Goal: Task Accomplishment & Management: Use online tool/utility

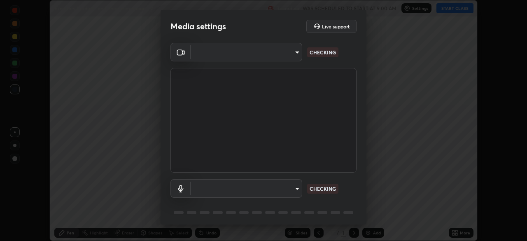
scroll to position [241, 527]
type input "6c2cbd707de14d6f22ad6aa38dcece7be3c4addb00b53b9d4bb55d2e14cdbb5a"
click at [258, 190] on body "Erase all Excretory Products and Their Elimination - 2 Recording WAS SCHEDULED …" at bounding box center [263, 120] width 527 height 241
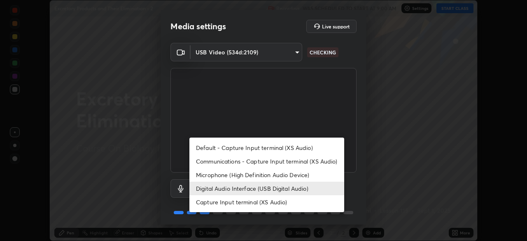
click at [248, 178] on li "Microphone (High Definition Audio Device)" at bounding box center [266, 175] width 155 height 14
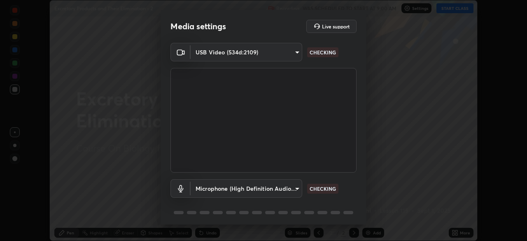
click at [241, 190] on li "Digital Audio Interface (USB Digital Audio)" at bounding box center [247, 189] width 116 height 8
type input "92fc6c620aea32985c7664e917a3091a5e5ef340cbe99d852034d1b957b67b9c"
click at [235, 190] on body "Erase all Excretory Products and Their Elimination - 2 Recording WAS SCHEDULED …" at bounding box center [263, 120] width 527 height 241
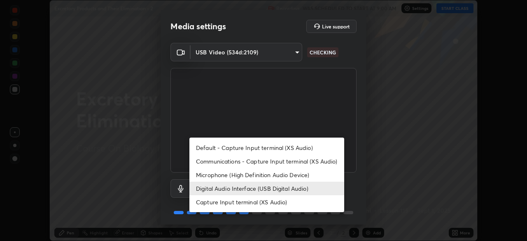
click at [237, 187] on li "Digital Audio Interface (USB Digital Audio)" at bounding box center [266, 189] width 155 height 14
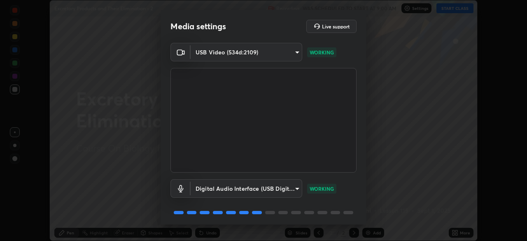
scroll to position [29, 0]
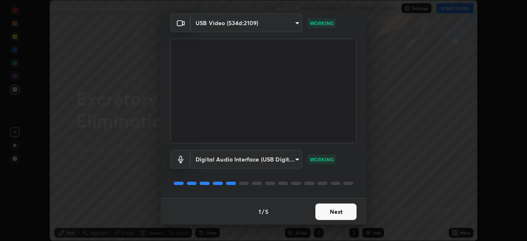
click at [332, 215] on button "Next" at bounding box center [335, 211] width 41 height 16
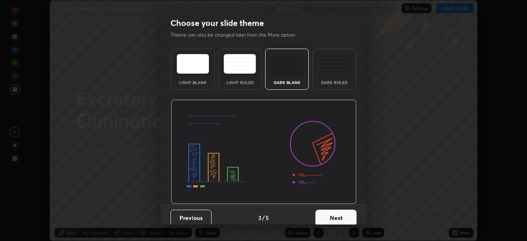
click at [336, 211] on button "Next" at bounding box center [335, 218] width 41 height 16
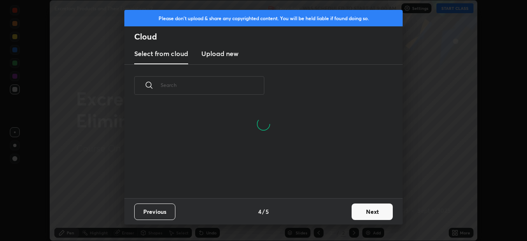
click at [366, 215] on button "Next" at bounding box center [372, 211] width 41 height 16
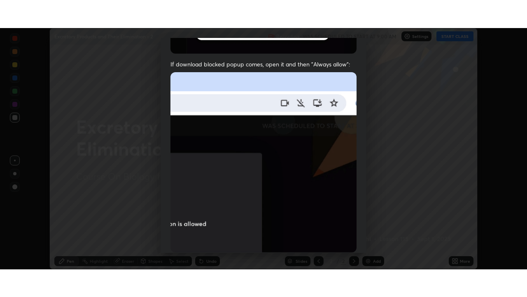
scroll to position [197, 0]
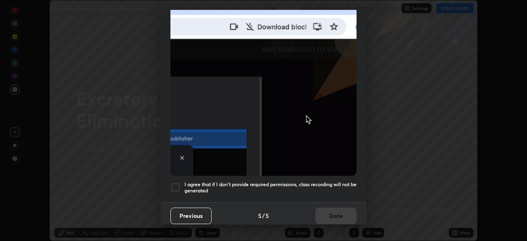
click at [295, 182] on h5 "I agree that if I don't provide required permissions, class recording will not …" at bounding box center [271, 187] width 172 height 13
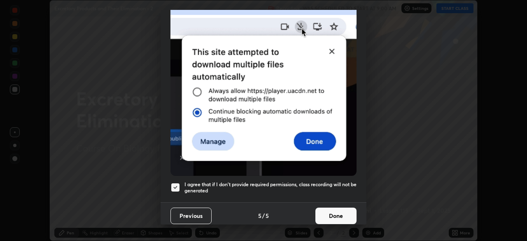
click at [336, 214] on button "Done" at bounding box center [335, 216] width 41 height 16
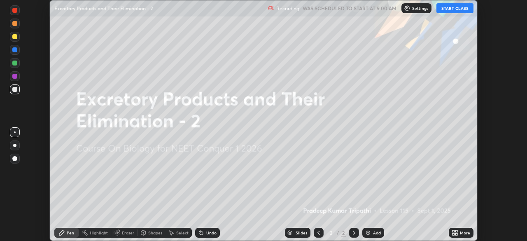
click at [455, 234] on icon at bounding box center [455, 232] width 7 height 7
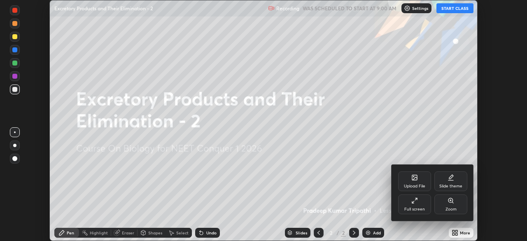
click at [416, 203] on icon at bounding box center [414, 200] width 7 height 7
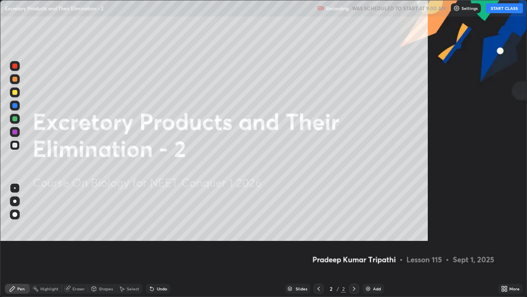
scroll to position [297, 527]
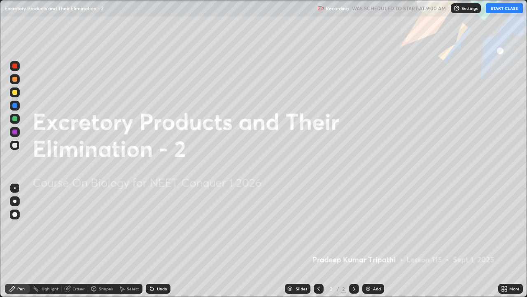
click at [502, 10] on button "START CLASS" at bounding box center [504, 8] width 37 height 10
click at [368, 241] on img at bounding box center [368, 288] width 7 height 7
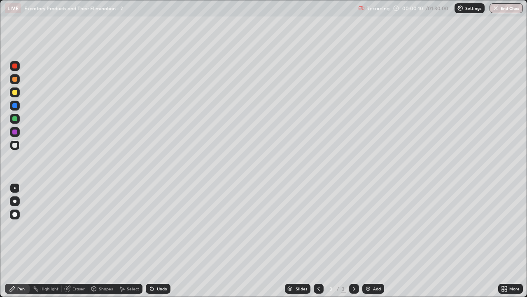
click at [15, 80] on div at bounding box center [14, 79] width 5 height 5
click at [22, 241] on div "Pen" at bounding box center [20, 288] width 7 height 4
click at [17, 202] on div at bounding box center [15, 201] width 10 height 10
click at [15, 201] on div at bounding box center [14, 200] width 3 height 3
click at [16, 92] on div at bounding box center [14, 92] width 5 height 5
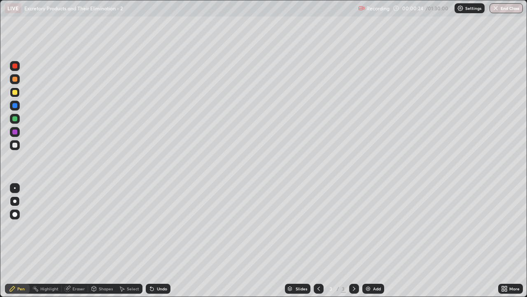
click at [104, 241] on div "Shapes" at bounding box center [102, 288] width 28 height 16
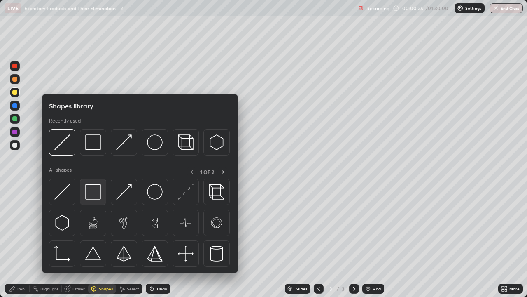
click at [93, 195] on img at bounding box center [93, 192] width 16 height 16
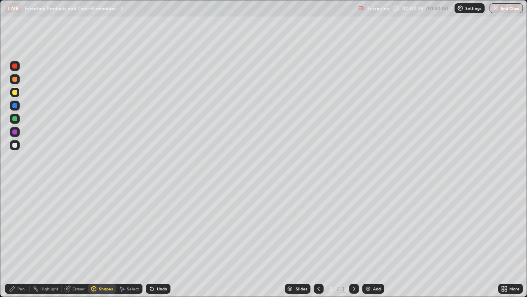
click at [78, 241] on div "Eraser" at bounding box center [78, 288] width 12 height 4
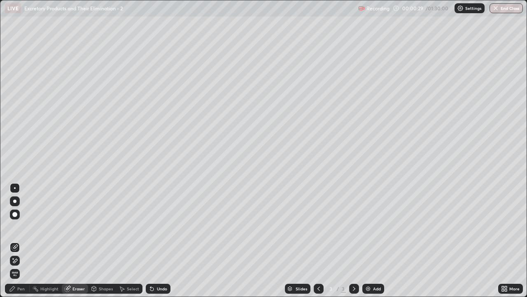
click at [101, 241] on div "Shapes" at bounding box center [106, 288] width 14 height 4
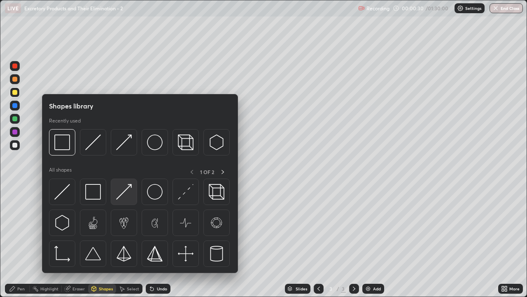
click at [128, 193] on img at bounding box center [124, 192] width 16 height 16
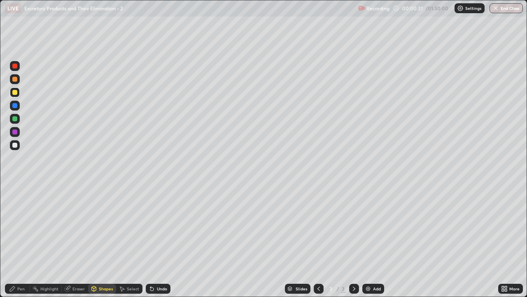
click at [17, 82] on div at bounding box center [15, 79] width 10 height 10
click at [76, 241] on div "Eraser" at bounding box center [78, 288] width 12 height 4
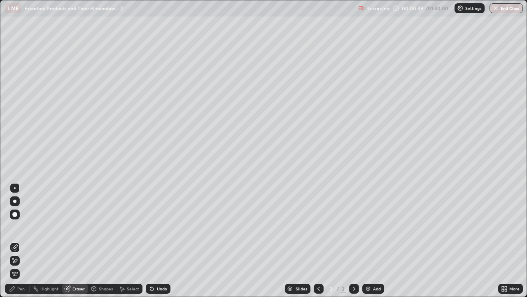
click at [19, 241] on div at bounding box center [15, 260] width 10 height 10
click at [103, 241] on div "Shapes" at bounding box center [106, 288] width 14 height 4
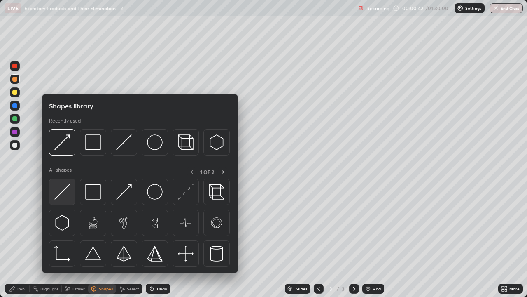
click at [68, 196] on img at bounding box center [62, 192] width 16 height 16
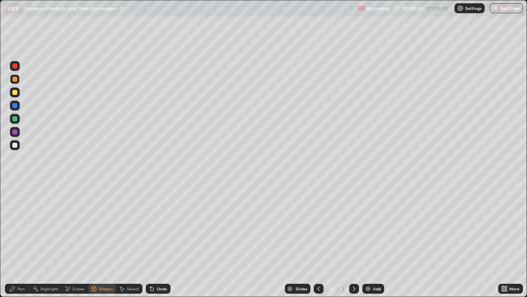
click at [19, 241] on div "Pen" at bounding box center [20, 288] width 7 height 4
click at [15, 147] on div at bounding box center [14, 144] width 5 height 5
click at [18, 93] on div at bounding box center [15, 92] width 10 height 10
click at [106, 241] on div "Shapes" at bounding box center [106, 288] width 14 height 4
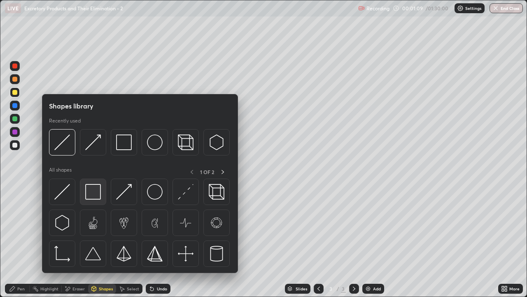
click at [96, 191] on img at bounding box center [93, 192] width 16 height 16
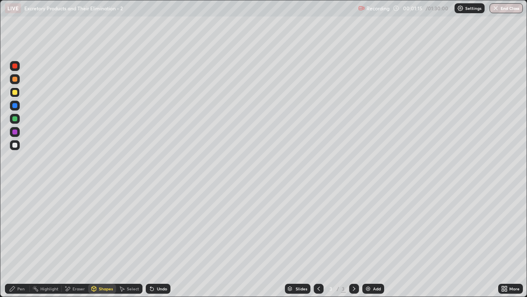
click at [106, 241] on div "Shapes" at bounding box center [106, 288] width 14 height 4
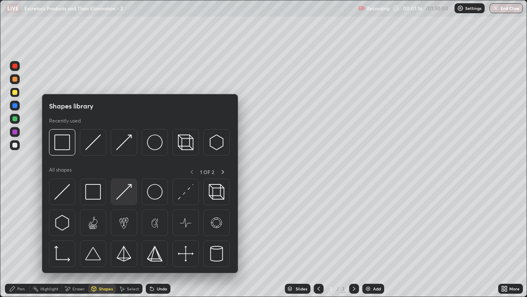
click at [125, 195] on img at bounding box center [124, 192] width 16 height 16
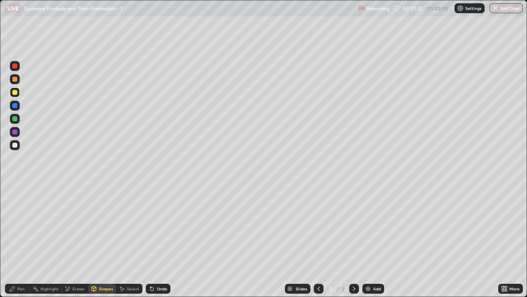
click at [23, 241] on div "Pen" at bounding box center [20, 288] width 7 height 4
click at [15, 80] on div at bounding box center [14, 79] width 5 height 5
click at [15, 146] on div at bounding box center [14, 144] width 5 height 5
click at [18, 95] on div at bounding box center [15, 92] width 10 height 10
click at [18, 83] on div at bounding box center [15, 78] width 10 height 13
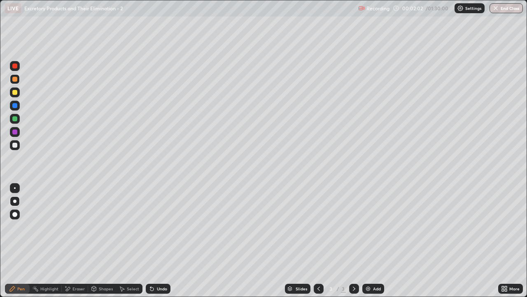
click at [18, 241] on div "Pen" at bounding box center [20, 288] width 7 height 4
click at [82, 241] on div "Eraser" at bounding box center [78, 288] width 12 height 4
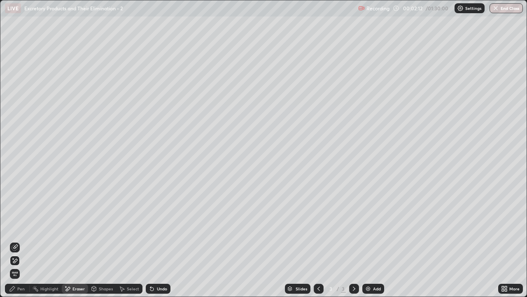
click at [105, 241] on div "Shapes" at bounding box center [106, 288] width 14 height 4
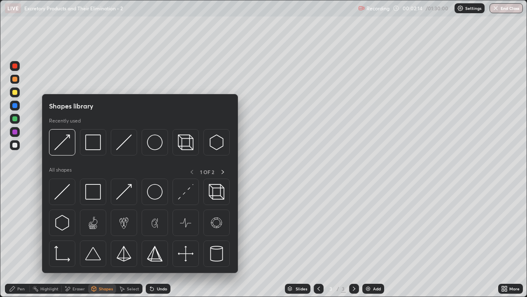
click at [15, 92] on div at bounding box center [14, 92] width 5 height 5
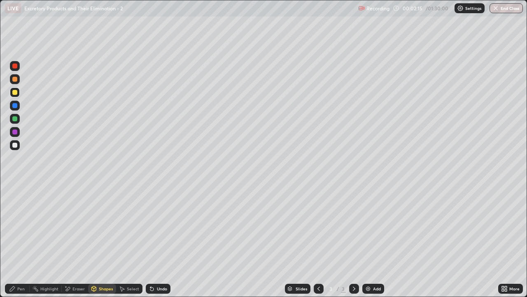
click at [103, 241] on div "Shapes" at bounding box center [106, 288] width 14 height 4
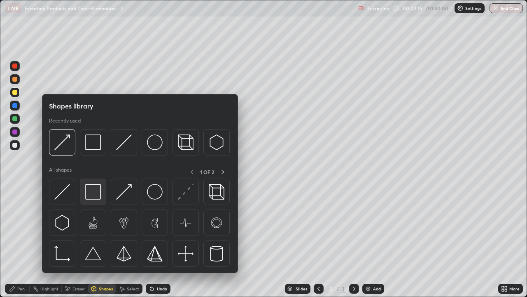
click at [98, 194] on img at bounding box center [93, 192] width 16 height 16
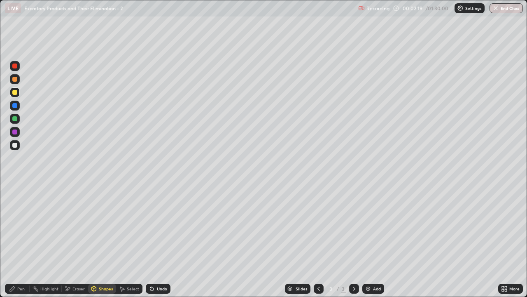
click at [15, 120] on div at bounding box center [14, 118] width 5 height 5
click at [100, 241] on div "Shapes" at bounding box center [102, 288] width 28 height 10
click at [77, 241] on div "Eraser" at bounding box center [78, 288] width 12 height 4
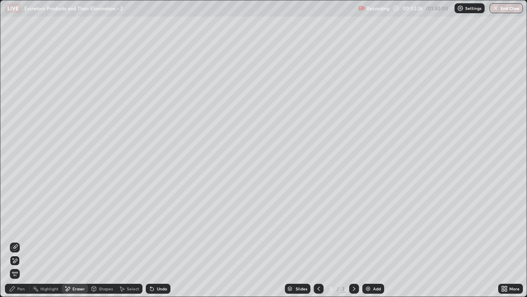
click at [105, 241] on div "Shapes" at bounding box center [106, 288] width 14 height 4
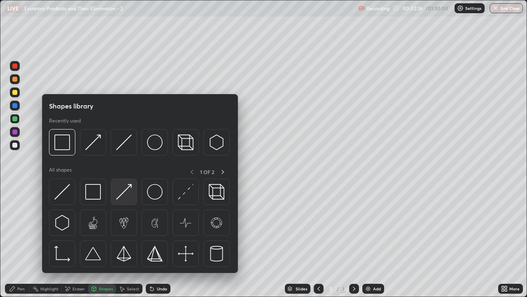
click at [126, 196] on img at bounding box center [124, 192] width 16 height 16
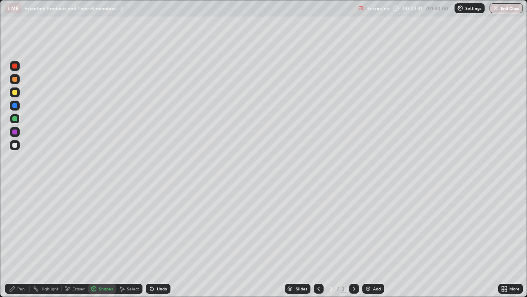
click at [78, 241] on div "Eraser" at bounding box center [78, 288] width 12 height 4
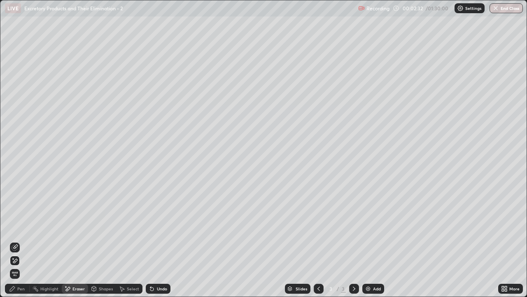
click at [12, 241] on icon at bounding box center [15, 260] width 7 height 7
click at [101, 241] on div "Shapes" at bounding box center [106, 288] width 14 height 4
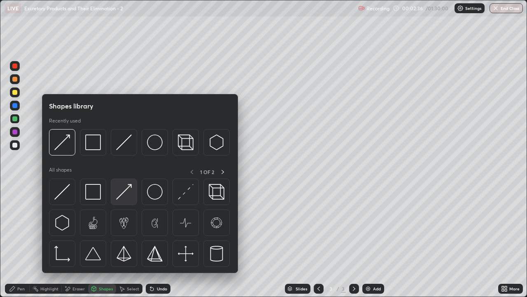
click at [125, 194] on img at bounding box center [124, 192] width 16 height 16
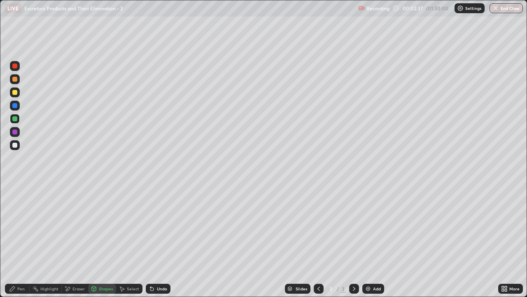
click at [13, 81] on div at bounding box center [14, 79] width 5 height 5
click at [18, 93] on div at bounding box center [15, 92] width 10 height 10
click at [76, 241] on div "Eraser" at bounding box center [78, 288] width 12 height 4
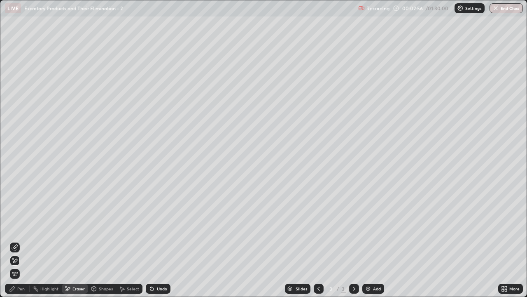
click at [26, 241] on div "Pen" at bounding box center [17, 288] width 25 height 10
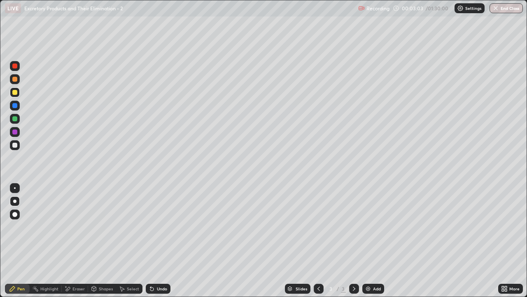
click at [105, 241] on div "Shapes" at bounding box center [106, 288] width 14 height 4
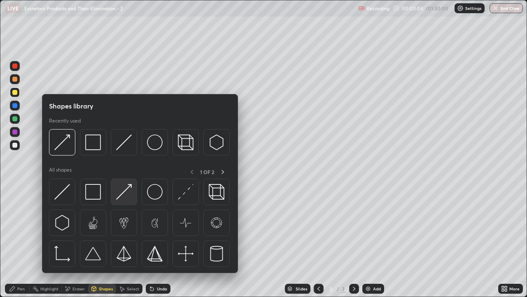
click at [128, 192] on img at bounding box center [124, 192] width 16 height 16
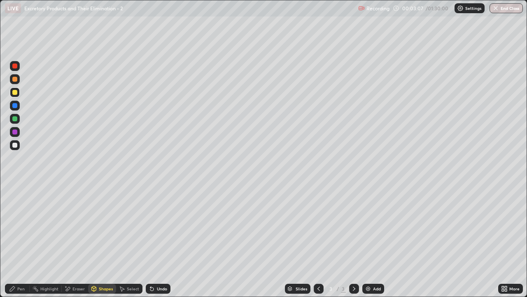
click at [19, 241] on div "Pen" at bounding box center [20, 288] width 7 height 4
click at [19, 145] on div at bounding box center [15, 145] width 10 height 10
click at [105, 241] on div "Shapes" at bounding box center [106, 288] width 14 height 4
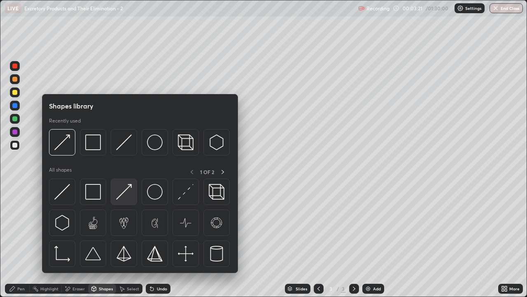
click at [126, 198] on img at bounding box center [124, 192] width 16 height 16
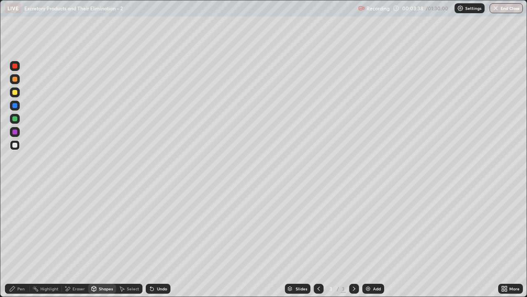
click at [18, 148] on div at bounding box center [15, 145] width 10 height 10
click at [21, 241] on div "Pen" at bounding box center [20, 288] width 7 height 4
click at [103, 241] on div "Shapes" at bounding box center [106, 288] width 14 height 4
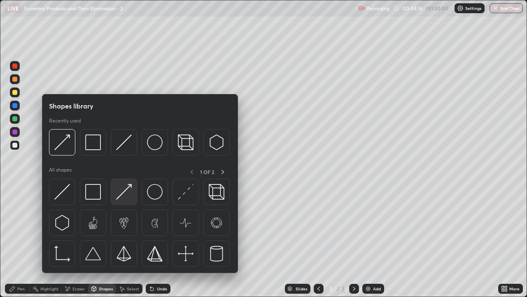
click at [128, 196] on img at bounding box center [124, 192] width 16 height 16
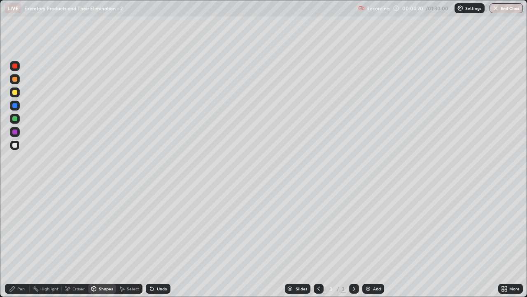
click at [28, 241] on div "Pen" at bounding box center [17, 288] width 25 height 10
click at [25, 241] on div "Pen" at bounding box center [17, 288] width 25 height 10
click at [102, 241] on div "Shapes" at bounding box center [106, 288] width 14 height 4
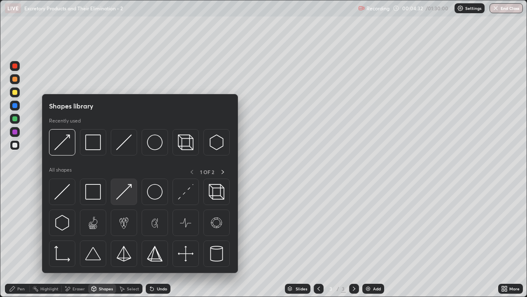
click at [129, 195] on img at bounding box center [124, 192] width 16 height 16
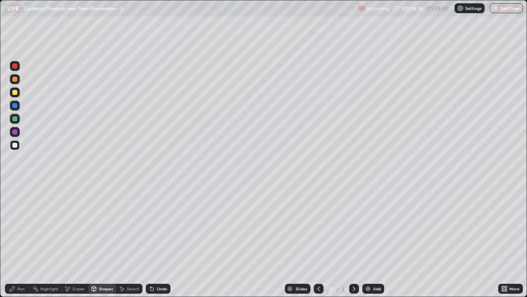
click at [16, 96] on div at bounding box center [15, 92] width 10 height 10
click at [19, 241] on div "Pen" at bounding box center [20, 288] width 7 height 4
click at [76, 241] on div "Eraser" at bounding box center [78, 288] width 12 height 4
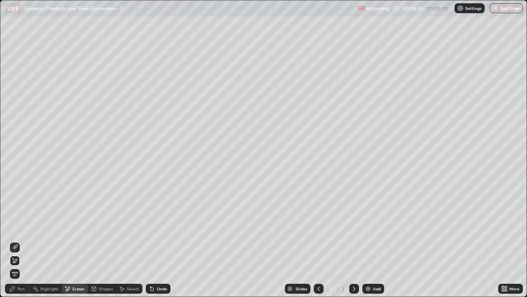
click at [105, 241] on div "Shapes" at bounding box center [106, 288] width 14 height 4
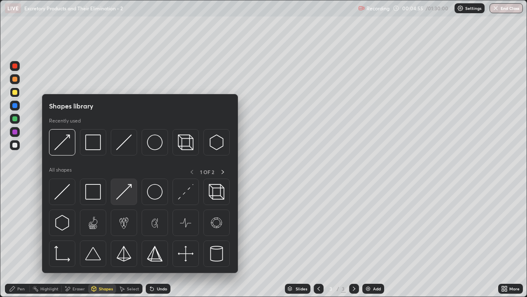
click at [128, 197] on img at bounding box center [124, 192] width 16 height 16
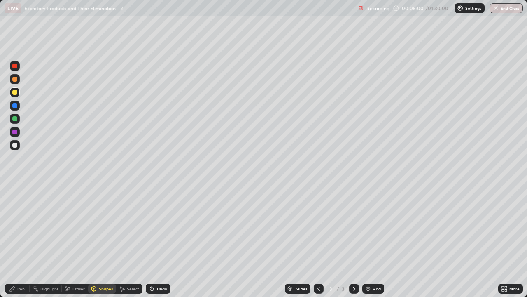
click at [15, 79] on div at bounding box center [14, 79] width 5 height 5
click at [17, 145] on div at bounding box center [14, 144] width 5 height 5
click at [17, 81] on div at bounding box center [15, 79] width 10 height 10
click at [102, 241] on div "Shapes" at bounding box center [106, 288] width 14 height 4
click at [22, 241] on div "Pen" at bounding box center [20, 288] width 7 height 4
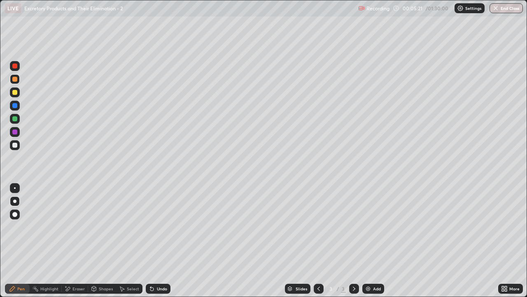
click at [74, 241] on div "Eraser" at bounding box center [78, 288] width 12 height 4
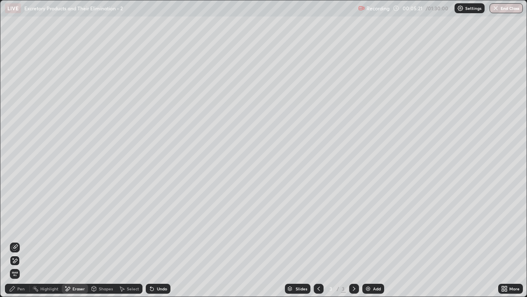
click at [16, 241] on icon at bounding box center [15, 246] width 5 height 4
click at [103, 241] on div "Shapes" at bounding box center [106, 288] width 14 height 4
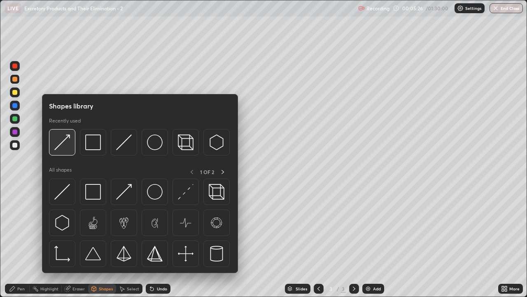
click at [66, 145] on img at bounding box center [62, 142] width 16 height 16
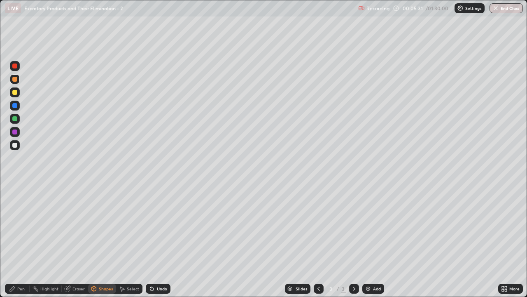
click at [24, 241] on div "Pen" at bounding box center [17, 288] width 25 height 10
click at [103, 241] on div "Shapes" at bounding box center [106, 288] width 14 height 4
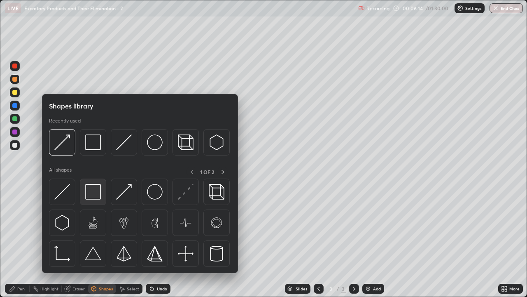
click at [93, 191] on img at bounding box center [93, 192] width 16 height 16
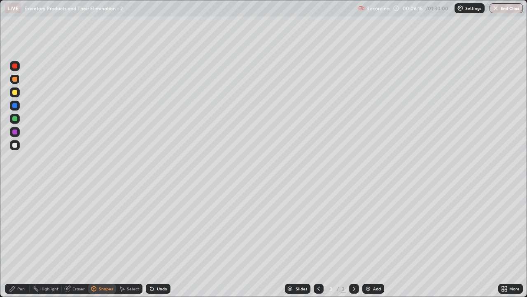
click at [17, 147] on div at bounding box center [15, 145] width 10 height 10
click at [16, 145] on div at bounding box center [14, 144] width 5 height 5
click at [19, 241] on div "Pen" at bounding box center [20, 288] width 7 height 4
click at [15, 93] on div at bounding box center [14, 92] width 5 height 5
click at [108, 241] on div "Shapes" at bounding box center [106, 288] width 14 height 4
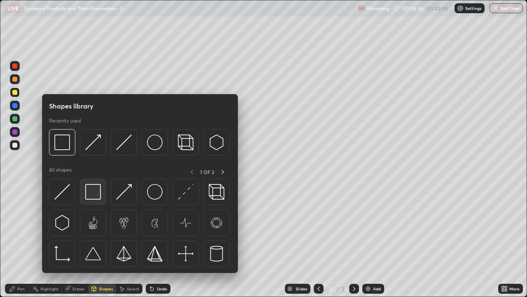
click at [96, 197] on img at bounding box center [93, 192] width 16 height 16
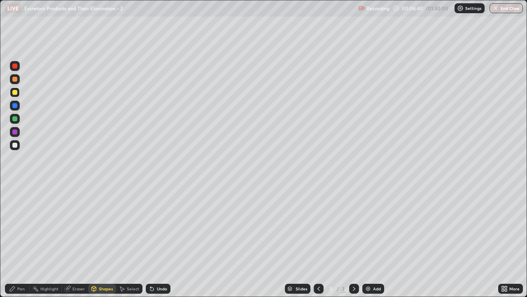
click at [17, 148] on div at bounding box center [15, 145] width 10 height 10
click at [99, 241] on div "Shapes" at bounding box center [106, 288] width 14 height 4
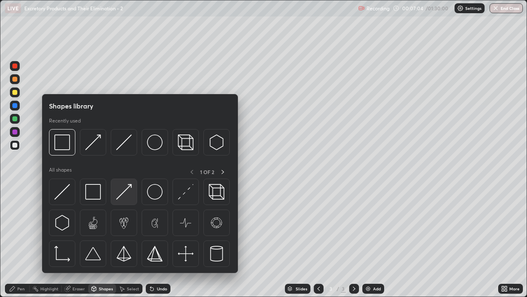
click at [121, 196] on img at bounding box center [124, 192] width 16 height 16
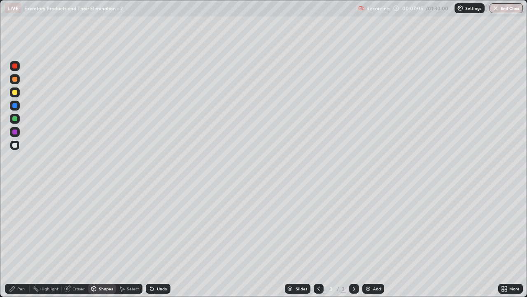
click at [15, 95] on div at bounding box center [15, 92] width 10 height 10
click at [19, 241] on div "Pen" at bounding box center [20, 288] width 7 height 4
click at [101, 241] on div "Shapes" at bounding box center [106, 288] width 14 height 4
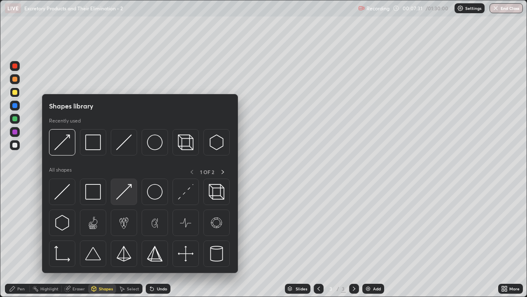
click at [122, 197] on img at bounding box center [124, 192] width 16 height 16
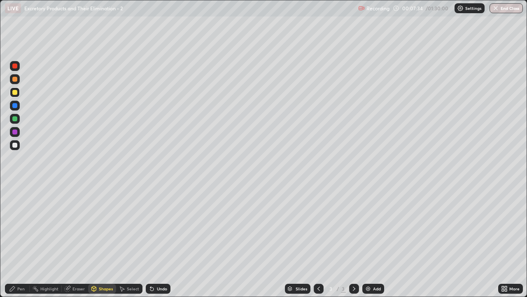
click at [20, 241] on div "Pen" at bounding box center [20, 288] width 7 height 4
click at [22, 241] on div "Pen" at bounding box center [20, 288] width 7 height 4
click at [15, 147] on div at bounding box center [14, 144] width 5 height 5
click at [16, 117] on div at bounding box center [14, 118] width 5 height 5
click at [102, 241] on div "Shapes" at bounding box center [106, 288] width 14 height 4
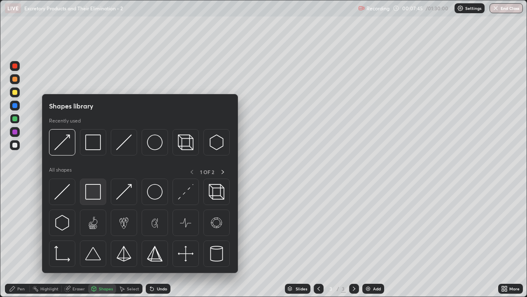
click at [93, 193] on img at bounding box center [93, 192] width 16 height 16
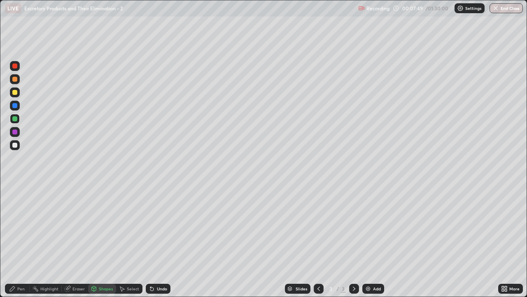
click at [100, 241] on div "Shapes" at bounding box center [106, 288] width 14 height 4
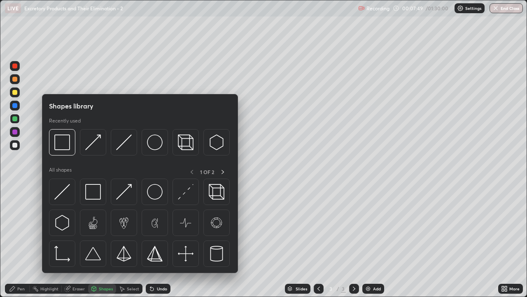
click at [74, 241] on div "Eraser" at bounding box center [78, 288] width 12 height 4
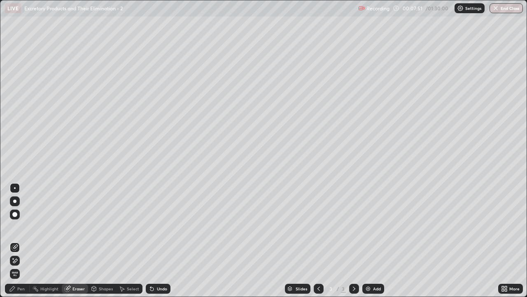
click at [20, 241] on div "Pen" at bounding box center [20, 288] width 7 height 4
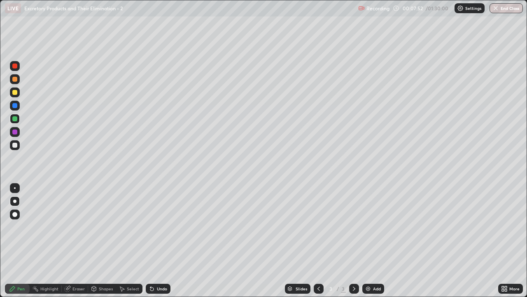
click at [16, 147] on div at bounding box center [14, 144] width 5 height 5
click at [103, 241] on div "Shapes" at bounding box center [102, 288] width 28 height 10
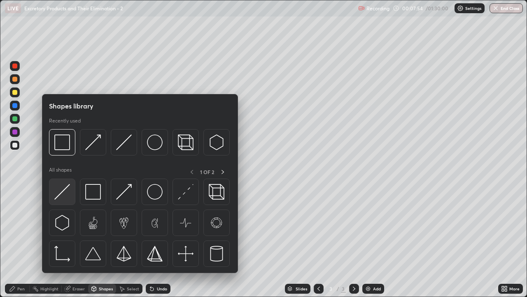
click at [64, 194] on img at bounding box center [62, 192] width 16 height 16
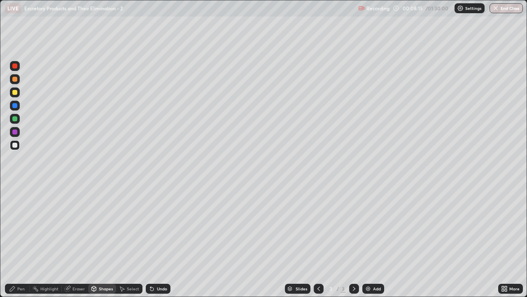
click at [109, 241] on div "Shapes" at bounding box center [106, 288] width 14 height 4
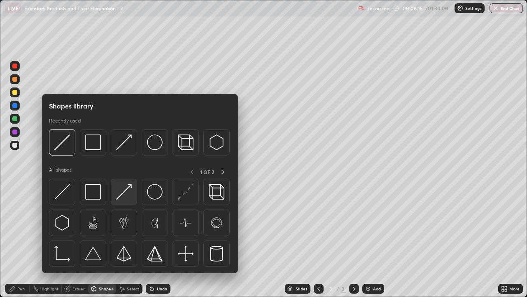
click at [131, 196] on img at bounding box center [124, 192] width 16 height 16
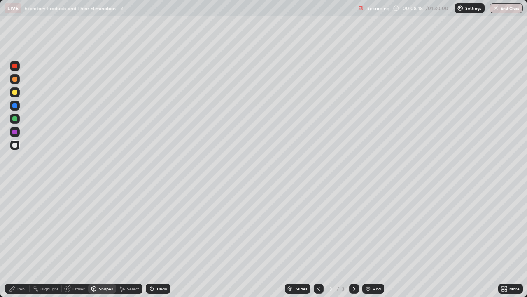
click at [23, 241] on div "Pen" at bounding box center [20, 288] width 7 height 4
click at [16, 94] on div at bounding box center [14, 92] width 5 height 5
click at [103, 241] on div "Shapes" at bounding box center [106, 288] width 14 height 4
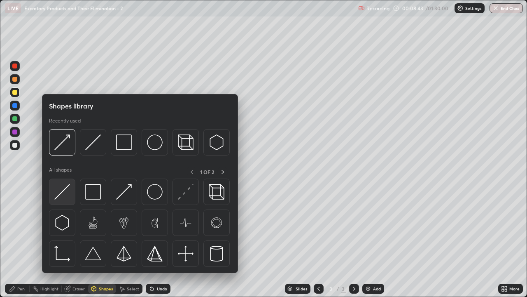
click at [68, 196] on img at bounding box center [62, 192] width 16 height 16
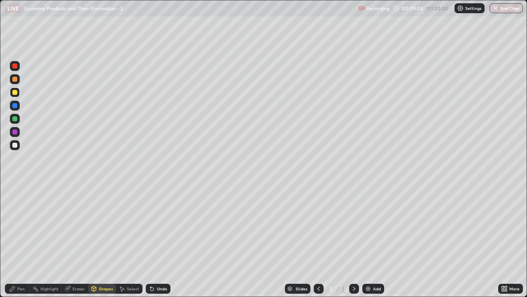
click at [15, 81] on div at bounding box center [14, 79] width 5 height 5
click at [16, 241] on div "Pen" at bounding box center [17, 288] width 25 height 10
click at [18, 97] on div at bounding box center [15, 92] width 10 height 10
click at [20, 241] on div "Pen" at bounding box center [20, 288] width 7 height 4
click at [101, 241] on div "Shapes" at bounding box center [106, 288] width 14 height 4
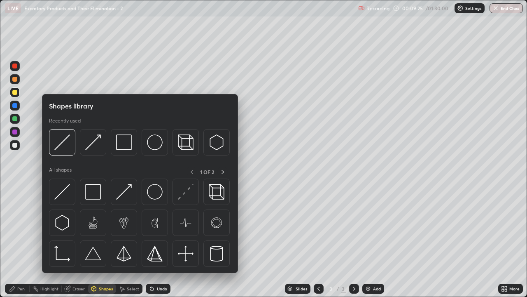
click at [104, 241] on div "Shapes" at bounding box center [106, 288] width 14 height 4
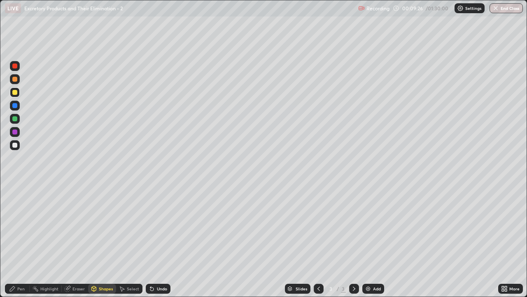
click at [104, 241] on div "Shapes" at bounding box center [106, 288] width 14 height 4
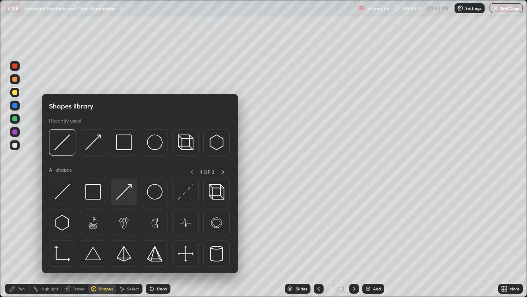
click at [127, 194] on img at bounding box center [124, 192] width 16 height 16
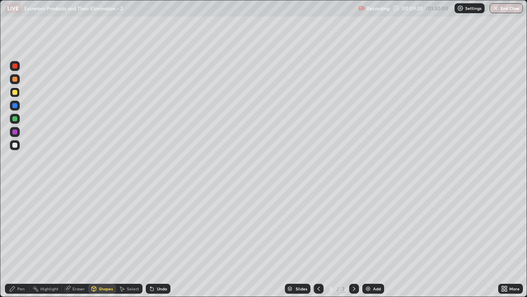
click at [75, 241] on div "Eraser" at bounding box center [78, 288] width 12 height 4
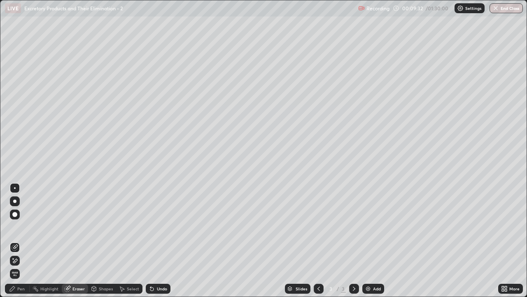
click at [102, 241] on div "Shapes" at bounding box center [106, 288] width 14 height 4
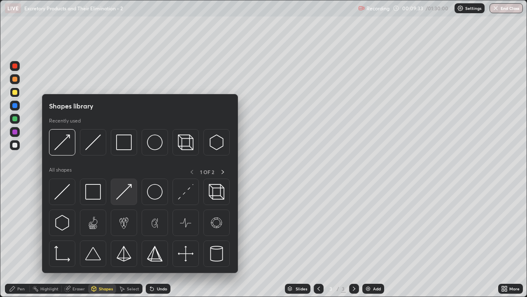
click at [126, 199] on img at bounding box center [124, 192] width 16 height 16
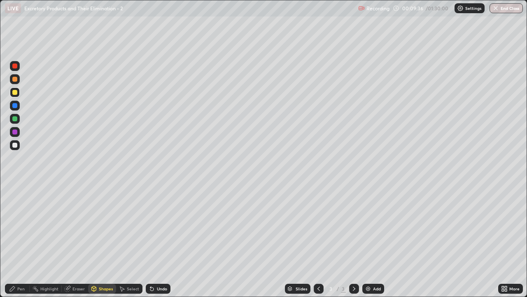
click at [15, 81] on div at bounding box center [14, 79] width 5 height 5
click at [16, 241] on div "Pen" at bounding box center [17, 288] width 25 height 10
click at [15, 93] on div at bounding box center [14, 92] width 5 height 5
click at [16, 146] on div at bounding box center [14, 144] width 5 height 5
click at [103, 241] on div "Shapes" at bounding box center [106, 288] width 14 height 4
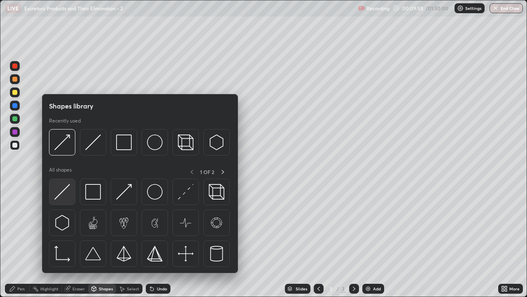
click at [66, 196] on img at bounding box center [62, 192] width 16 height 16
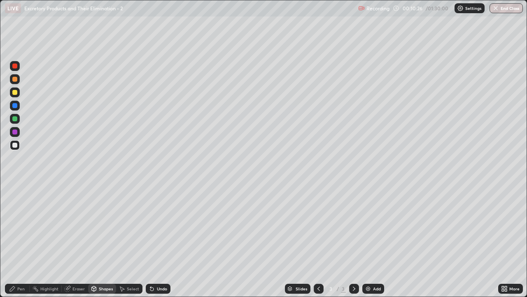
click at [15, 95] on div at bounding box center [15, 92] width 10 height 10
click at [23, 241] on div "Pen" at bounding box center [17, 288] width 25 height 10
click at [16, 145] on div at bounding box center [14, 144] width 5 height 5
click at [104, 241] on div "Shapes" at bounding box center [102, 288] width 28 height 10
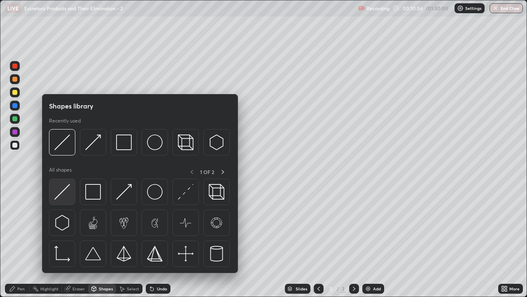
click at [67, 198] on img at bounding box center [62, 192] width 16 height 16
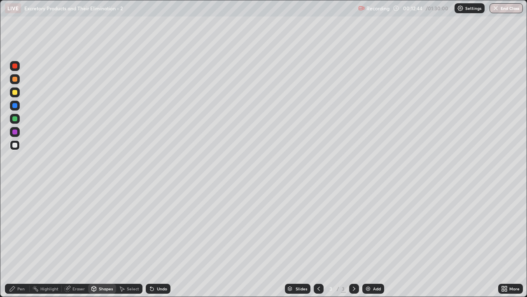
click at [353, 241] on icon at bounding box center [354, 288] width 7 height 7
click at [369, 241] on img at bounding box center [368, 288] width 7 height 7
click at [16, 93] on div at bounding box center [14, 92] width 5 height 5
click at [23, 241] on div "Pen" at bounding box center [20, 288] width 7 height 4
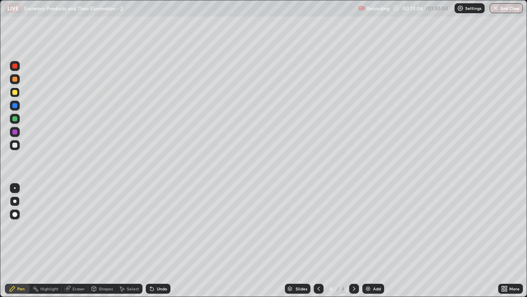
click at [77, 241] on div "Eraser" at bounding box center [78, 288] width 12 height 4
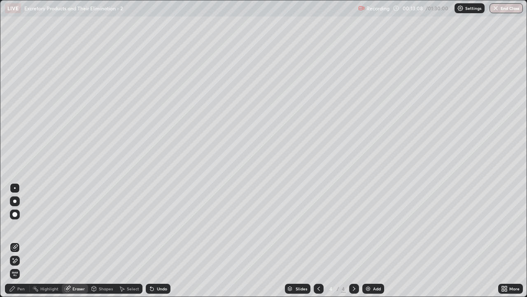
click at [16, 241] on icon at bounding box center [15, 260] width 7 height 7
click at [20, 241] on div "Pen" at bounding box center [20, 288] width 7 height 4
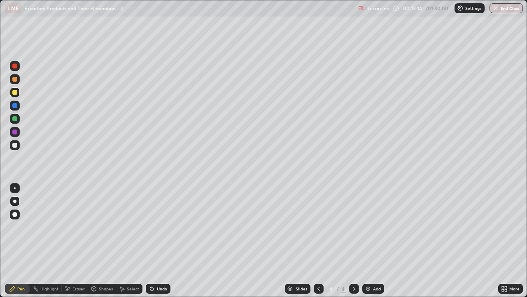
click at [76, 241] on div "Eraser" at bounding box center [78, 288] width 12 height 4
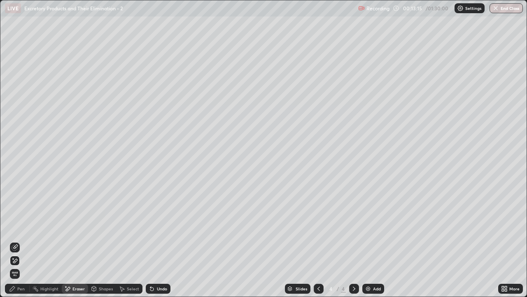
click at [23, 241] on div "Pen" at bounding box center [20, 288] width 7 height 4
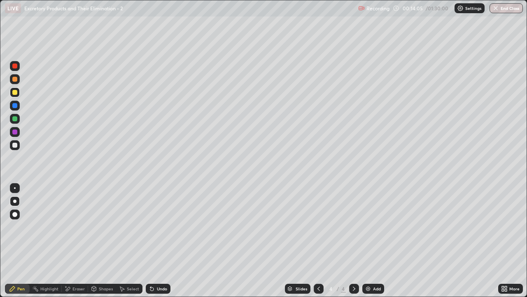
click at [80, 241] on div "Eraser" at bounding box center [78, 288] width 12 height 4
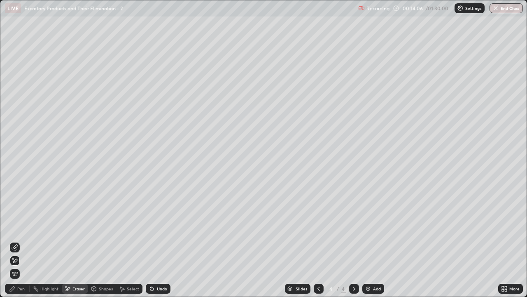
click at [103, 241] on div "Shapes" at bounding box center [106, 288] width 14 height 4
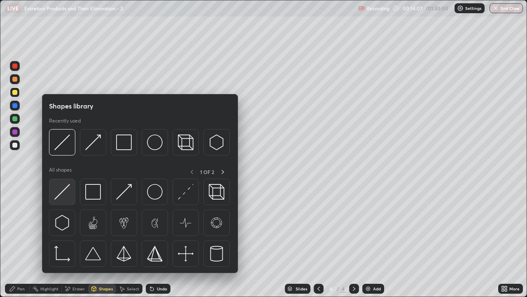
click at [66, 198] on img at bounding box center [62, 192] width 16 height 16
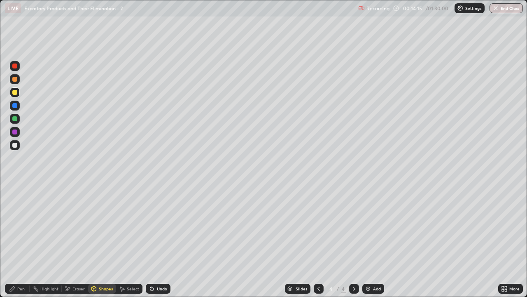
click at [18, 96] on div at bounding box center [15, 92] width 10 height 10
click at [23, 241] on div "Pen" at bounding box center [20, 288] width 7 height 4
click at [17, 97] on div at bounding box center [15, 92] width 10 height 10
click at [105, 241] on div "Shapes" at bounding box center [106, 288] width 14 height 4
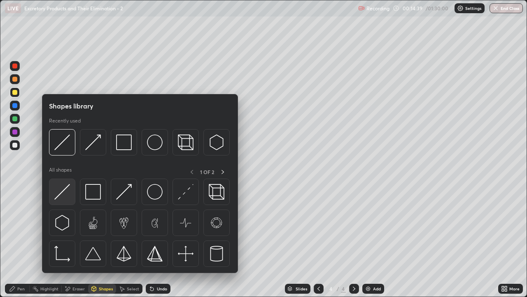
click at [69, 198] on img at bounding box center [62, 192] width 16 height 16
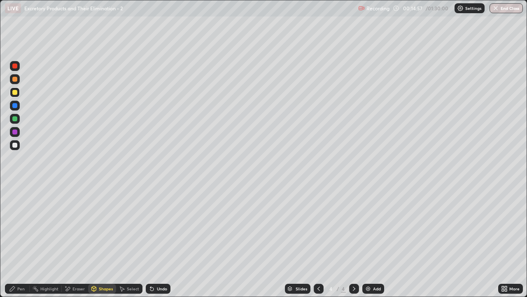
click at [24, 241] on div "Pen" at bounding box center [17, 288] width 25 height 10
click at [101, 241] on div "Shapes" at bounding box center [106, 288] width 14 height 4
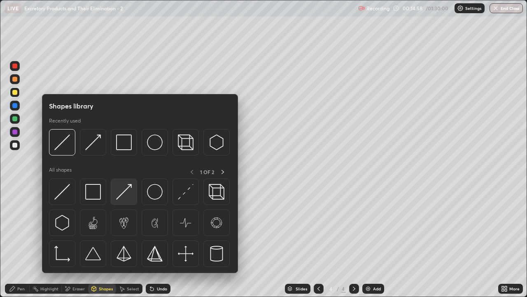
click at [123, 197] on img at bounding box center [124, 192] width 16 height 16
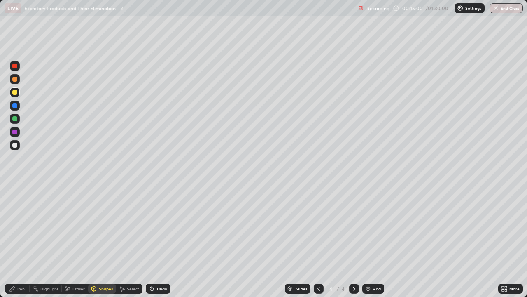
click at [79, 241] on div "Eraser" at bounding box center [78, 288] width 12 height 4
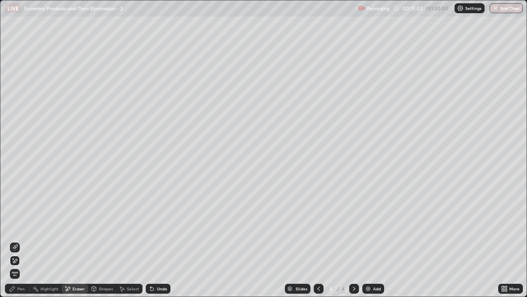
click at [105, 241] on div "Shapes" at bounding box center [106, 288] width 14 height 4
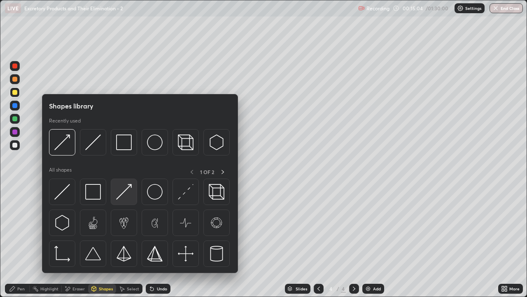
click at [123, 193] on img at bounding box center [124, 192] width 16 height 16
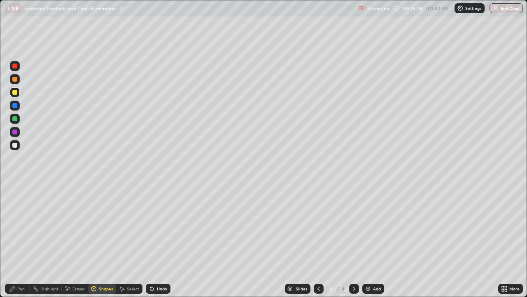
click at [16, 146] on div at bounding box center [14, 144] width 5 height 5
click at [23, 241] on div "Pen" at bounding box center [20, 288] width 7 height 4
click at [22, 241] on div "Pen" at bounding box center [20, 288] width 7 height 4
click at [103, 241] on div "Shapes" at bounding box center [106, 288] width 14 height 4
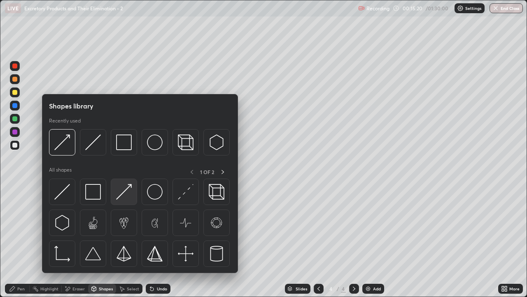
click at [125, 198] on img at bounding box center [124, 192] width 16 height 16
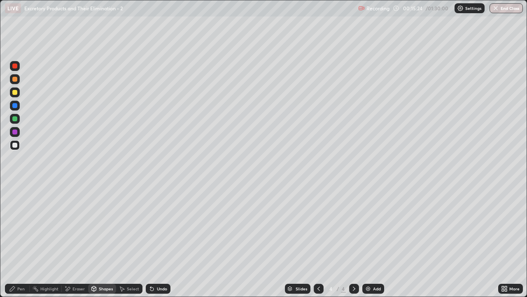
click at [13, 241] on icon at bounding box center [12, 288] width 7 height 7
click at [16, 94] on div at bounding box center [14, 92] width 5 height 5
click at [107, 241] on div "Shapes" at bounding box center [106, 288] width 14 height 4
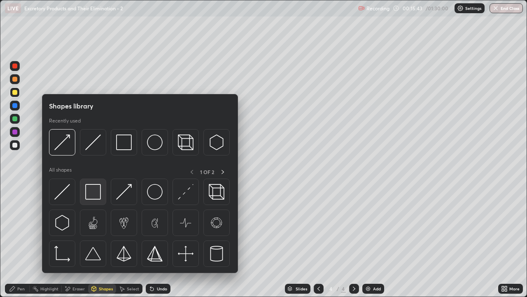
click at [94, 195] on img at bounding box center [93, 192] width 16 height 16
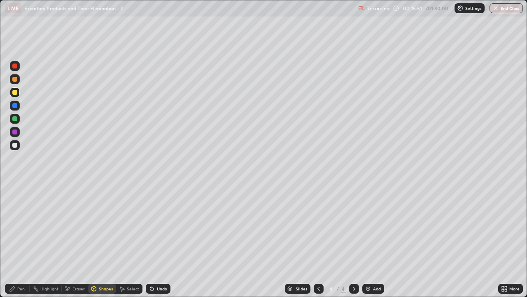
click at [16, 82] on div at bounding box center [15, 79] width 10 height 10
click at [16, 66] on div at bounding box center [14, 65] width 5 height 5
click at [103, 241] on div "Shapes" at bounding box center [106, 288] width 14 height 4
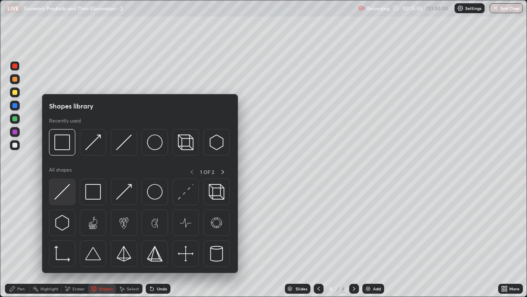
click at [65, 197] on img at bounding box center [62, 192] width 16 height 16
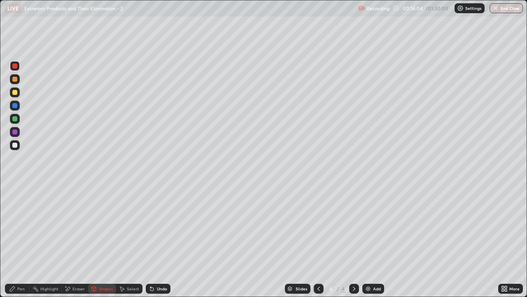
click at [21, 241] on div "Pen" at bounding box center [20, 288] width 7 height 4
click at [16, 81] on div at bounding box center [14, 79] width 5 height 5
click at [105, 241] on div "Shapes" at bounding box center [102, 288] width 28 height 10
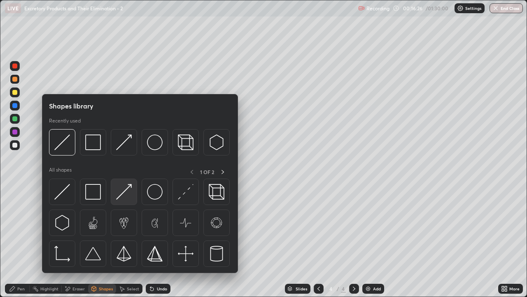
click at [123, 196] on img at bounding box center [124, 192] width 16 height 16
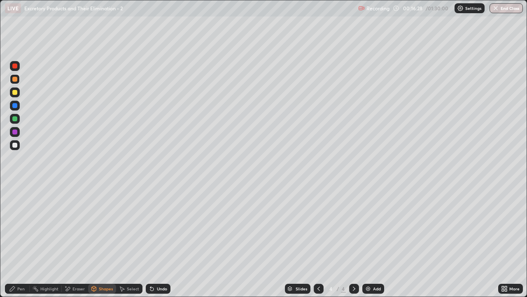
click at [20, 241] on div "Pen" at bounding box center [20, 288] width 7 height 4
click at [20, 241] on div "Pen" at bounding box center [17, 288] width 25 height 10
click at [15, 145] on div at bounding box center [14, 144] width 5 height 5
click at [16, 80] on div at bounding box center [14, 79] width 5 height 5
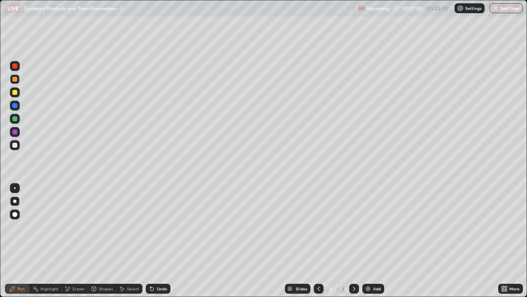
click at [100, 241] on div "Shapes" at bounding box center [102, 288] width 28 height 10
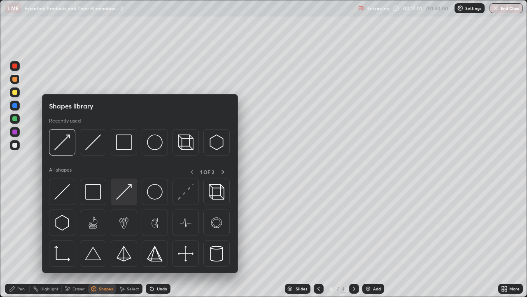
click at [125, 196] on img at bounding box center [124, 192] width 16 height 16
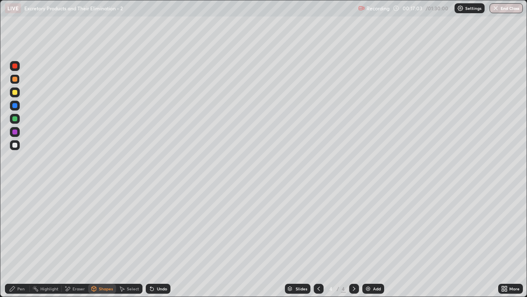
click at [20, 241] on div "Pen" at bounding box center [20, 288] width 7 height 4
click at [15, 79] on div at bounding box center [14, 79] width 5 height 5
click at [17, 68] on div at bounding box center [15, 66] width 10 height 10
click at [99, 241] on div "Shapes" at bounding box center [106, 288] width 14 height 4
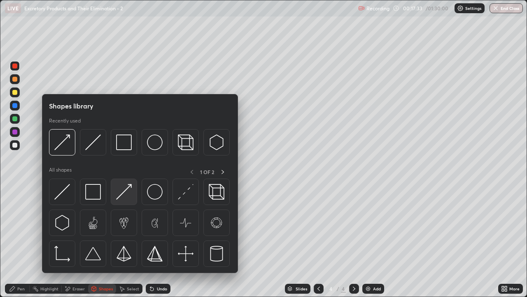
click at [126, 199] on img at bounding box center [124, 192] width 16 height 16
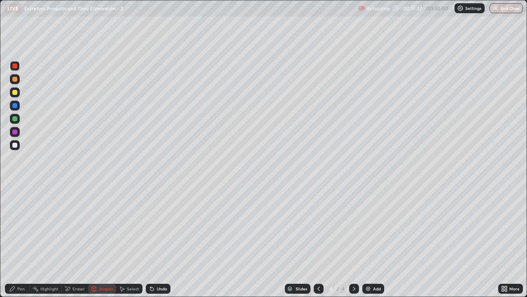
click at [23, 241] on div "Pen" at bounding box center [20, 288] width 7 height 4
click at [16, 80] on div at bounding box center [14, 79] width 5 height 5
click at [16, 93] on div at bounding box center [14, 92] width 5 height 5
click at [100, 241] on div "Shapes" at bounding box center [106, 288] width 14 height 4
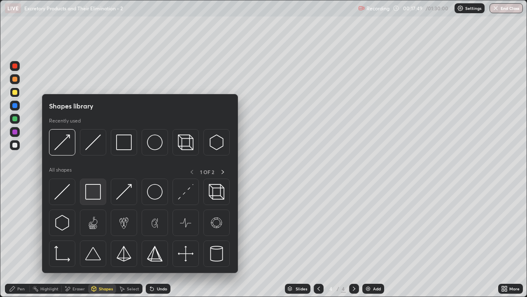
click at [92, 194] on img at bounding box center [93, 192] width 16 height 16
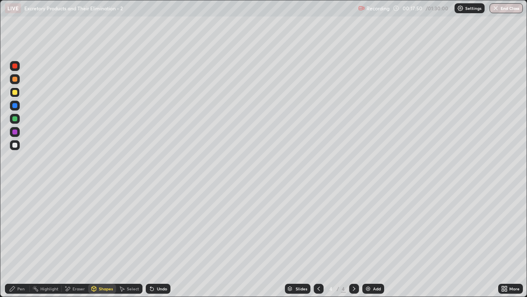
click at [104, 241] on div "Shapes" at bounding box center [106, 288] width 14 height 4
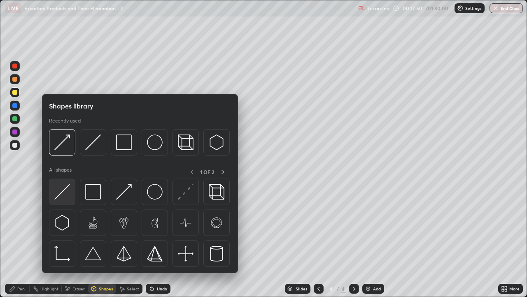
click at [67, 192] on img at bounding box center [62, 192] width 16 height 16
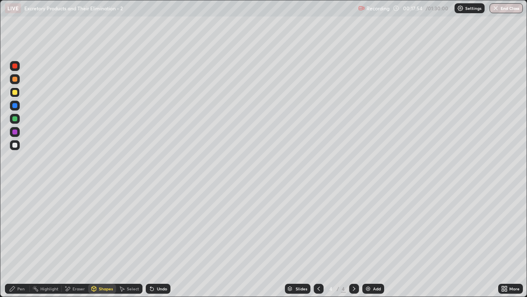
click at [17, 241] on div "Pen" at bounding box center [20, 288] width 7 height 4
click at [76, 241] on div "Eraser" at bounding box center [78, 288] width 12 height 4
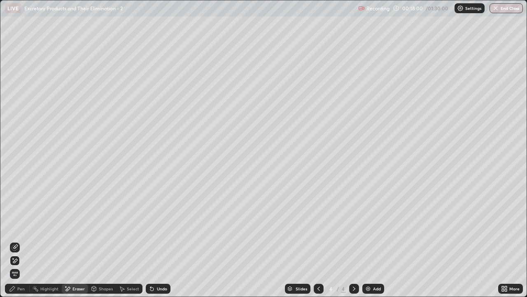
click at [100, 241] on div "Shapes" at bounding box center [106, 288] width 14 height 4
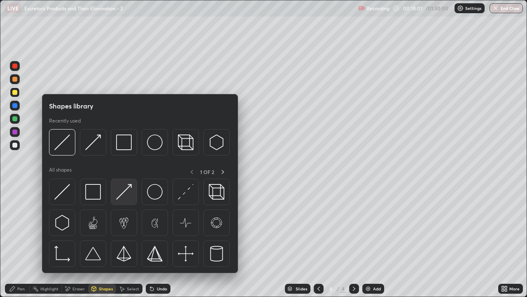
click at [124, 193] on img at bounding box center [124, 192] width 16 height 16
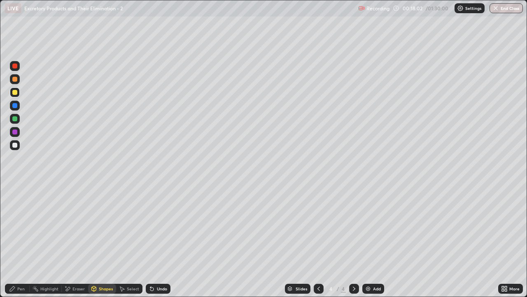
click at [16, 80] on div at bounding box center [14, 79] width 5 height 5
click at [104, 241] on div "Shapes" at bounding box center [106, 288] width 14 height 4
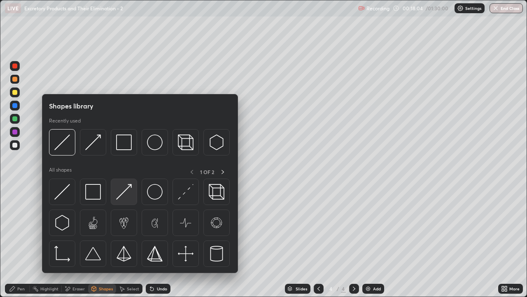
click at [123, 196] on img at bounding box center [124, 192] width 16 height 16
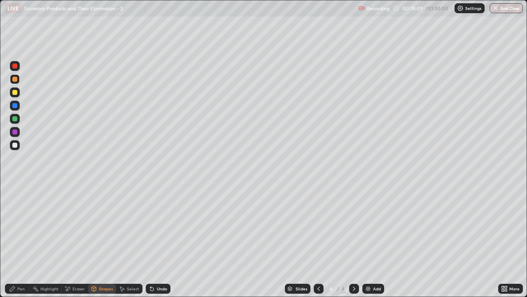
click at [16, 119] on div at bounding box center [14, 118] width 5 height 5
click at [14, 134] on div at bounding box center [14, 131] width 5 height 5
click at [99, 241] on div "Shapes" at bounding box center [106, 288] width 14 height 4
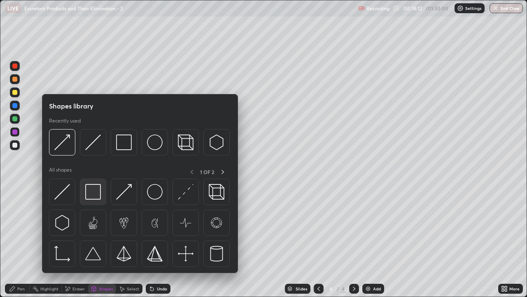
click at [91, 192] on img at bounding box center [93, 192] width 16 height 16
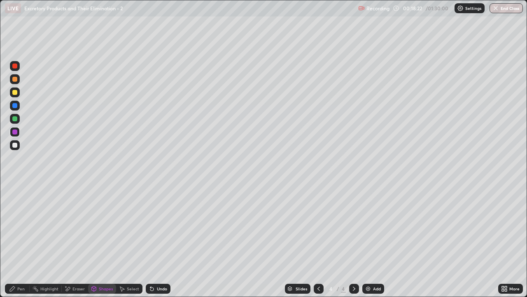
click at [100, 241] on div "Shapes" at bounding box center [106, 288] width 14 height 4
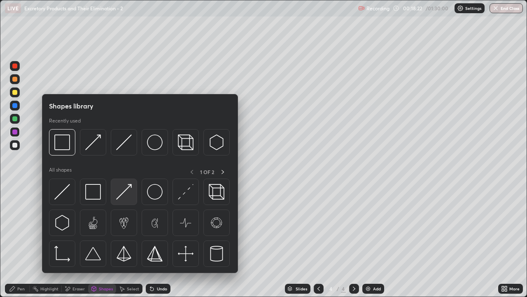
click at [120, 194] on img at bounding box center [124, 192] width 16 height 16
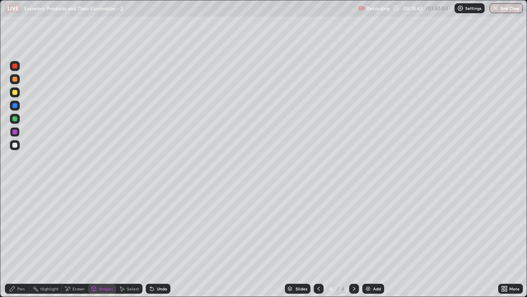
click at [19, 241] on div "Pen" at bounding box center [20, 288] width 7 height 4
click at [15, 96] on div at bounding box center [15, 92] width 10 height 10
click at [103, 241] on div "Shapes" at bounding box center [106, 288] width 14 height 4
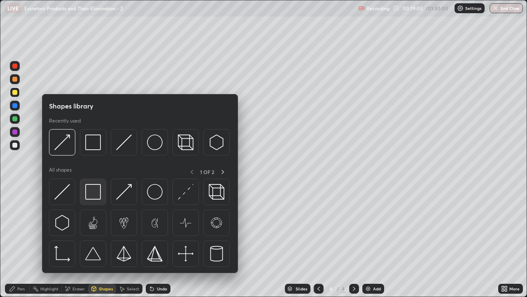
click at [93, 195] on img at bounding box center [93, 192] width 16 height 16
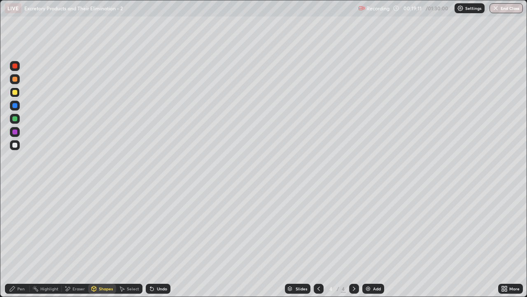
click at [80, 241] on div "Eraser" at bounding box center [78, 288] width 12 height 4
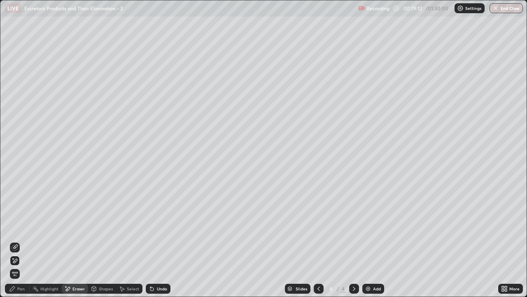
click at [18, 241] on icon at bounding box center [15, 260] width 7 height 7
click at [20, 241] on div "Pen" at bounding box center [20, 288] width 7 height 4
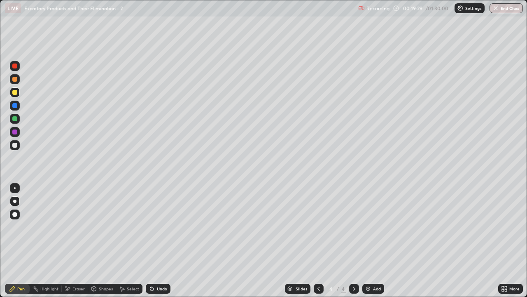
click at [16, 147] on div at bounding box center [15, 145] width 10 height 10
click at [99, 241] on div "Shapes" at bounding box center [106, 288] width 14 height 4
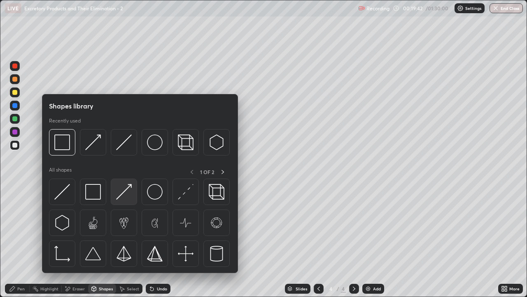
click at [124, 197] on img at bounding box center [124, 192] width 16 height 16
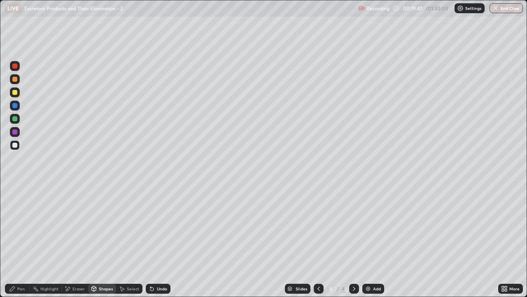
click at [106, 241] on div "Shapes" at bounding box center [106, 288] width 14 height 4
click at [16, 94] on div at bounding box center [14, 92] width 5 height 5
click at [22, 241] on div "Pen" at bounding box center [20, 288] width 7 height 4
click at [15, 146] on div at bounding box center [14, 144] width 5 height 5
click at [101, 241] on div "Shapes" at bounding box center [102, 288] width 28 height 10
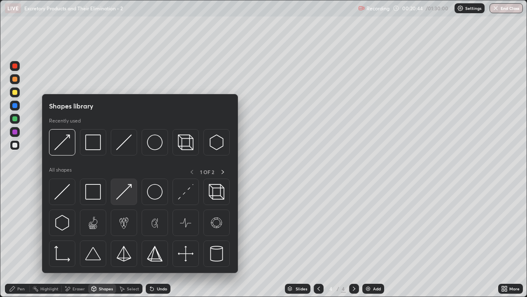
click at [122, 201] on div at bounding box center [124, 191] width 26 height 26
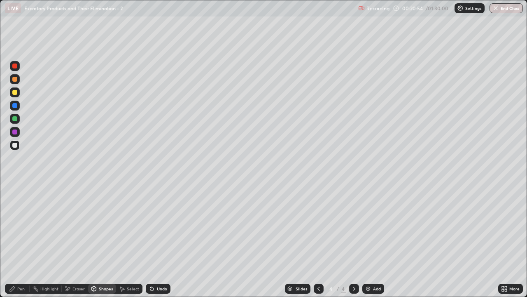
click at [76, 241] on div "Eraser" at bounding box center [78, 288] width 12 height 4
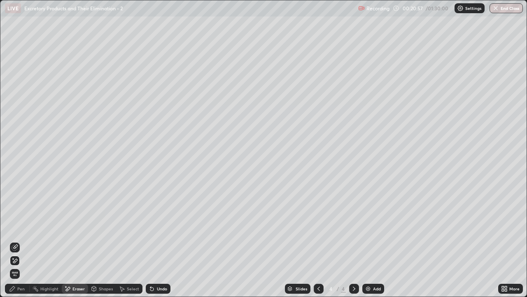
click at [21, 241] on div "Pen" at bounding box center [20, 288] width 7 height 4
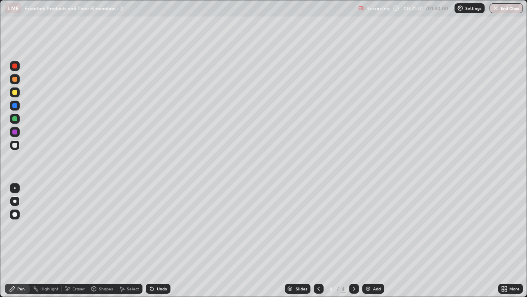
click at [17, 96] on div at bounding box center [15, 92] width 10 height 10
click at [22, 241] on div "Pen" at bounding box center [20, 288] width 7 height 4
click at [104, 241] on div "Shapes" at bounding box center [106, 288] width 14 height 4
click at [79, 241] on div "Eraser" at bounding box center [78, 288] width 12 height 4
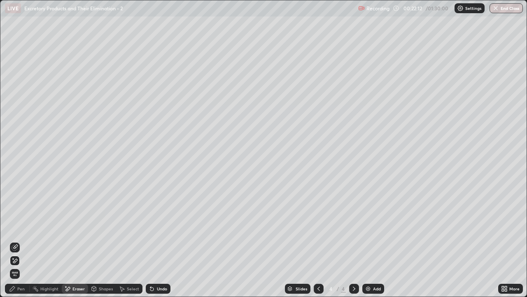
click at [23, 241] on div "Pen" at bounding box center [17, 288] width 25 height 10
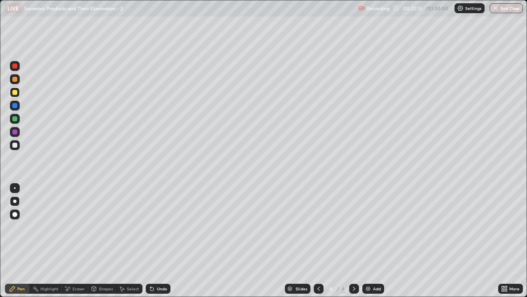
click at [17, 84] on div at bounding box center [15, 79] width 10 height 10
click at [107, 241] on div "Shapes" at bounding box center [106, 288] width 14 height 4
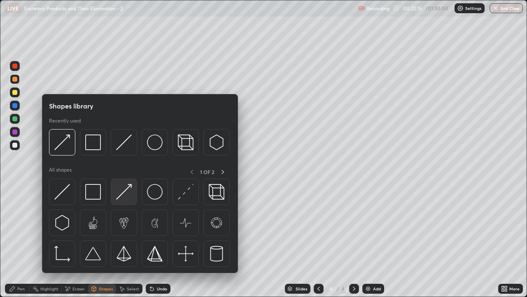
click at [127, 197] on img at bounding box center [124, 192] width 16 height 16
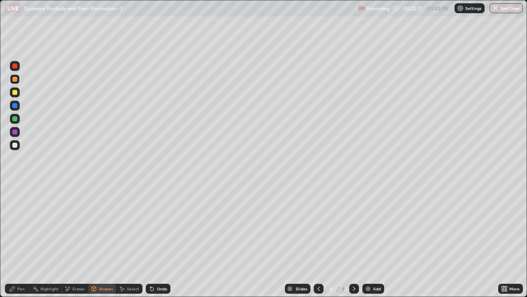
click at [18, 92] on div at bounding box center [15, 92] width 10 height 10
click at [20, 241] on div "Pen" at bounding box center [20, 288] width 7 height 4
click at [79, 241] on div "Eraser" at bounding box center [78, 288] width 12 height 4
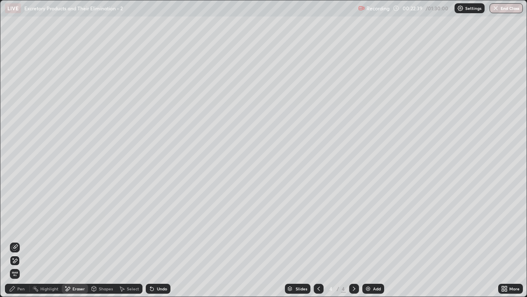
click at [23, 241] on div "Pen" at bounding box center [20, 288] width 7 height 4
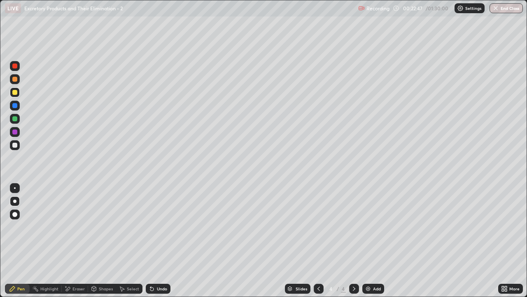
click at [78, 241] on div "Eraser" at bounding box center [78, 288] width 12 height 4
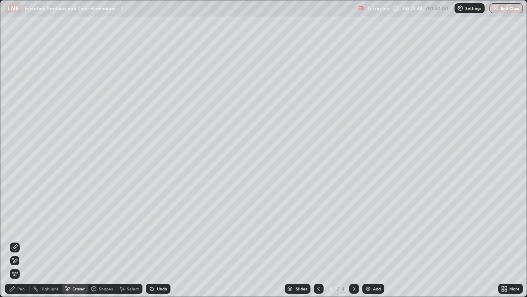
click at [16, 241] on icon at bounding box center [15, 247] width 7 height 7
click at [16, 241] on icon at bounding box center [15, 260] width 7 height 7
click at [21, 241] on div "Pen" at bounding box center [20, 288] width 7 height 4
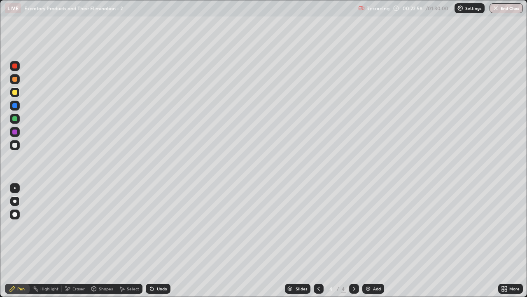
click at [14, 145] on div at bounding box center [14, 144] width 5 height 5
click at [105, 241] on div "Shapes" at bounding box center [106, 288] width 14 height 4
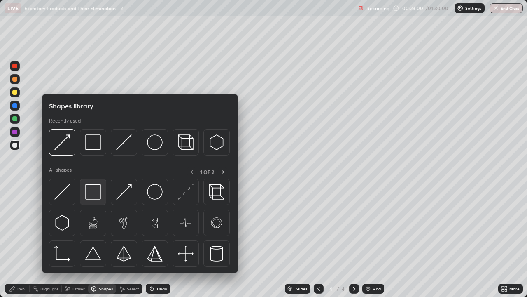
click at [96, 192] on img at bounding box center [93, 192] width 16 height 16
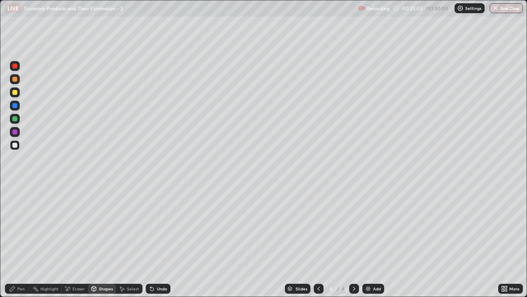
click at [103, 241] on div "Shapes" at bounding box center [106, 288] width 14 height 4
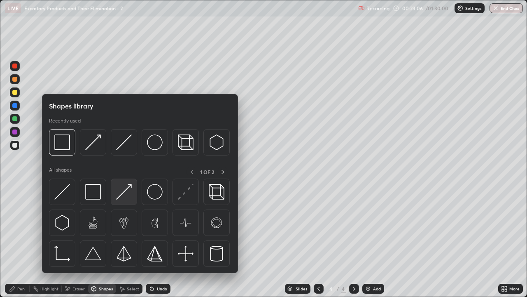
click at [126, 194] on img at bounding box center [124, 192] width 16 height 16
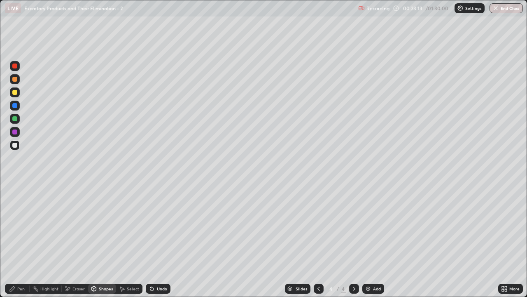
click at [19, 81] on div at bounding box center [15, 79] width 10 height 10
click at [21, 241] on div "Pen" at bounding box center [20, 288] width 7 height 4
click at [15, 92] on div at bounding box center [14, 92] width 5 height 5
click at [105, 241] on div "Shapes" at bounding box center [102, 288] width 28 height 10
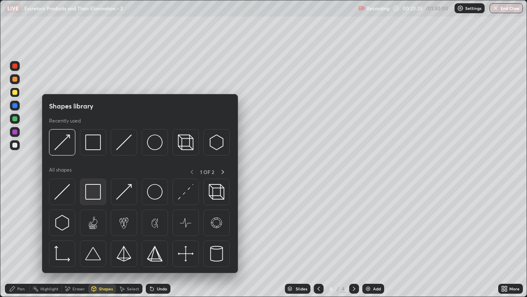
click at [99, 192] on img at bounding box center [93, 192] width 16 height 16
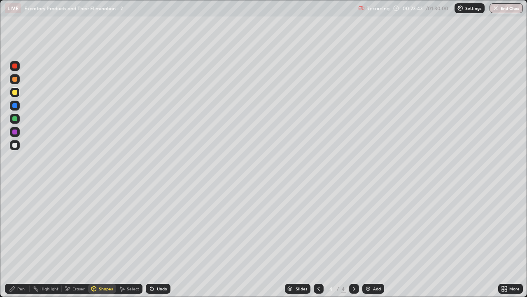
click at [75, 241] on div "Eraser" at bounding box center [78, 288] width 12 height 4
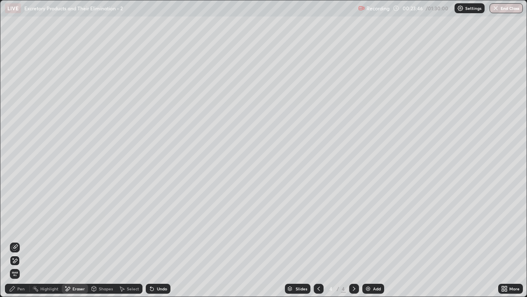
click at [22, 241] on div "Pen" at bounding box center [20, 288] width 7 height 4
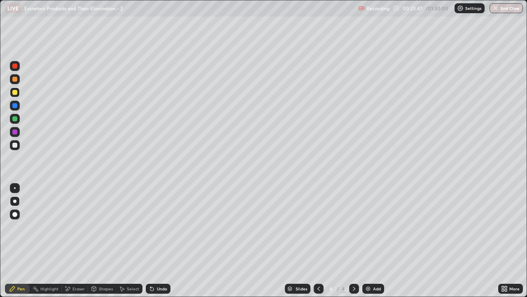
click at [17, 145] on div at bounding box center [14, 144] width 5 height 5
click at [101, 241] on div "Shapes" at bounding box center [106, 288] width 14 height 4
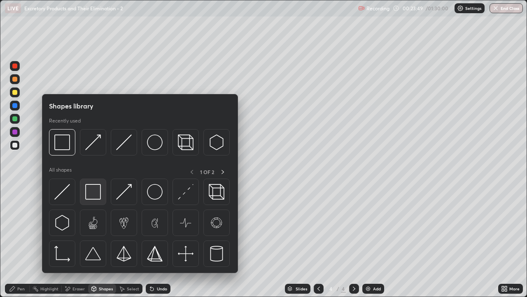
click at [93, 193] on img at bounding box center [93, 192] width 16 height 16
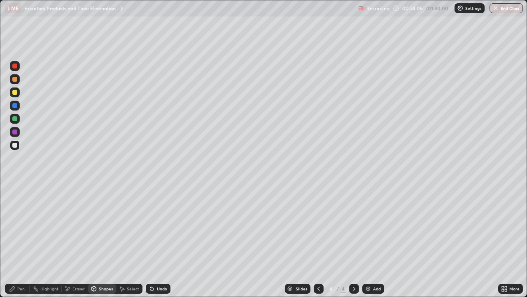
click at [79, 241] on div "Eraser" at bounding box center [78, 288] width 12 height 4
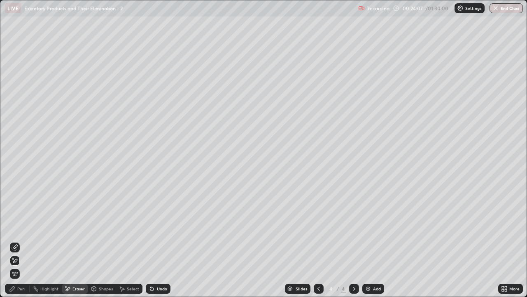
click at [18, 241] on icon at bounding box center [15, 247] width 7 height 7
click at [20, 241] on div "Pen" at bounding box center [20, 288] width 7 height 4
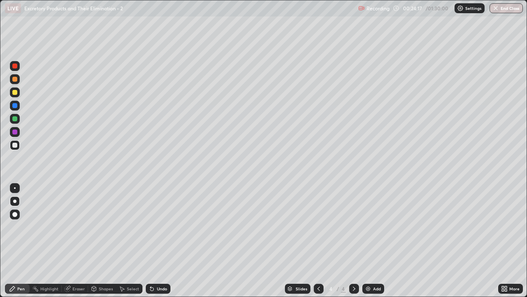
click at [14, 93] on div at bounding box center [14, 92] width 5 height 5
click at [17, 119] on div at bounding box center [14, 118] width 5 height 5
click at [100, 241] on div "Shapes" at bounding box center [106, 288] width 14 height 4
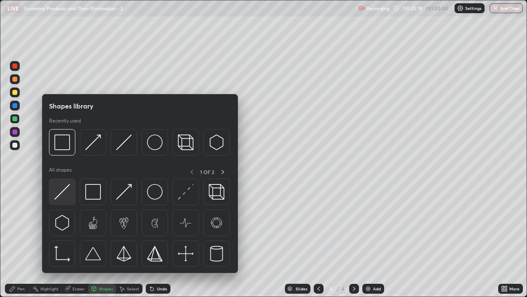
click at [69, 194] on img at bounding box center [62, 192] width 16 height 16
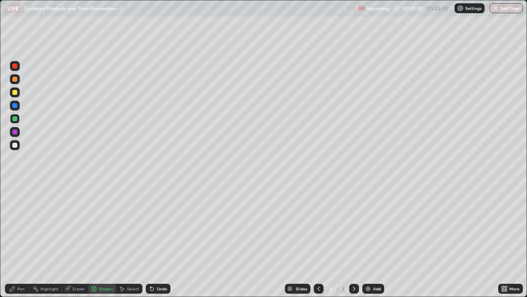
click at [77, 241] on div "Eraser" at bounding box center [78, 288] width 12 height 4
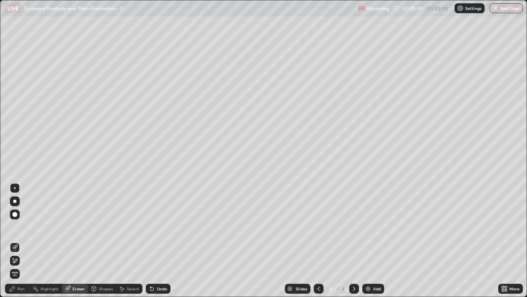
click at [16, 241] on icon at bounding box center [15, 247] width 7 height 7
click at [105, 241] on div "Shapes" at bounding box center [106, 288] width 14 height 4
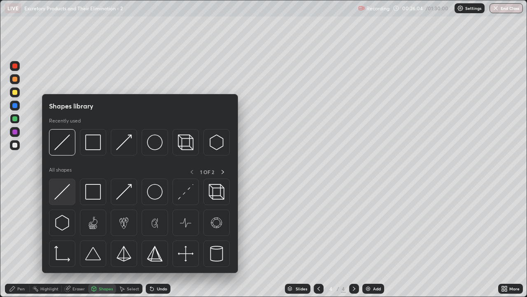
click at [62, 194] on img at bounding box center [62, 192] width 16 height 16
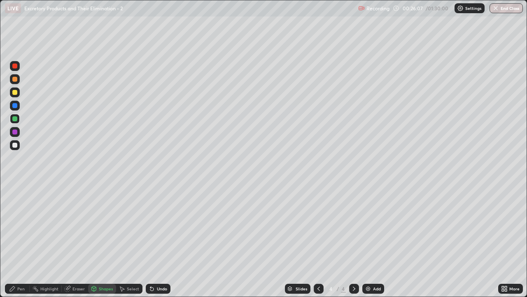
click at [22, 241] on div "Pen" at bounding box center [17, 288] width 25 height 10
click at [24, 241] on div "Pen" at bounding box center [20, 288] width 7 height 4
click at [16, 121] on div at bounding box center [14, 118] width 5 height 5
click at [16, 119] on div at bounding box center [14, 118] width 5 height 5
click at [16, 146] on div at bounding box center [14, 144] width 5 height 5
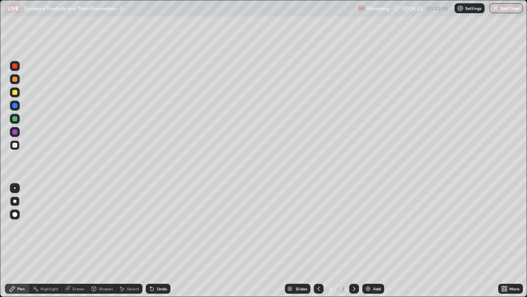
click at [100, 241] on div "Shapes" at bounding box center [106, 288] width 14 height 4
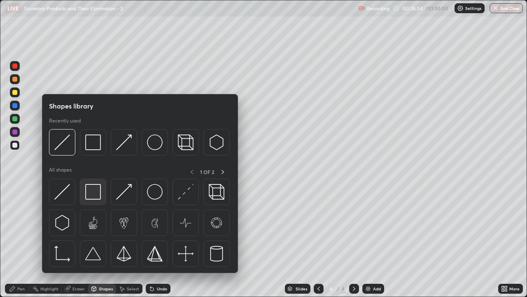
click at [91, 195] on img at bounding box center [93, 192] width 16 height 16
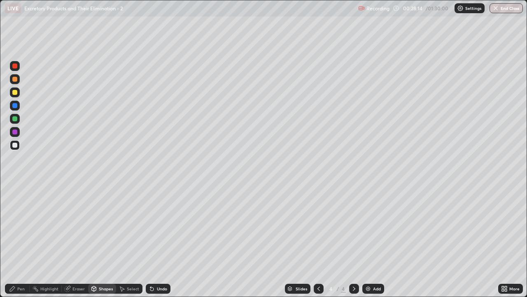
click at [18, 147] on div at bounding box center [15, 145] width 10 height 10
click at [24, 241] on div "Pen" at bounding box center [20, 288] width 7 height 4
click at [22, 241] on div "Pen" at bounding box center [20, 288] width 7 height 4
click at [16, 145] on div at bounding box center [14, 144] width 5 height 5
click at [16, 147] on div at bounding box center [14, 144] width 5 height 5
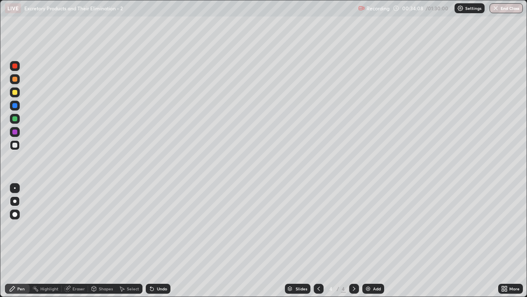
click at [17, 133] on div at bounding box center [15, 132] width 10 height 10
click at [17, 133] on div at bounding box center [14, 131] width 5 height 5
click at [355, 241] on icon at bounding box center [354, 288] width 7 height 7
click at [369, 241] on img at bounding box center [368, 288] width 7 height 7
click at [14, 80] on div at bounding box center [14, 79] width 5 height 5
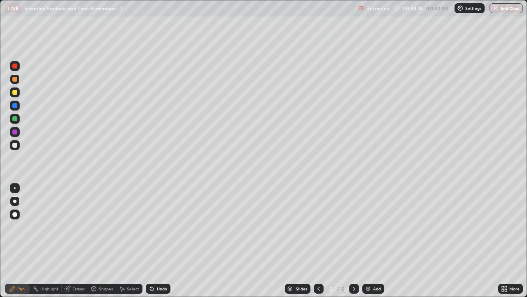
click at [75, 241] on div "Eraser" at bounding box center [78, 288] width 12 height 4
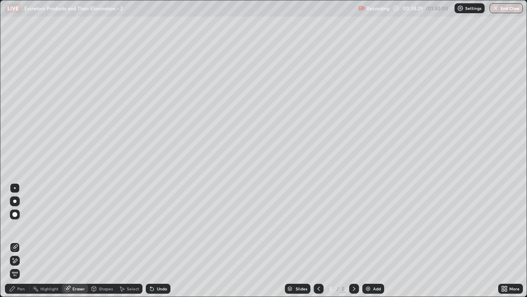
click at [15, 241] on icon at bounding box center [15, 260] width 7 height 7
click at [23, 241] on div "Pen" at bounding box center [20, 288] width 7 height 4
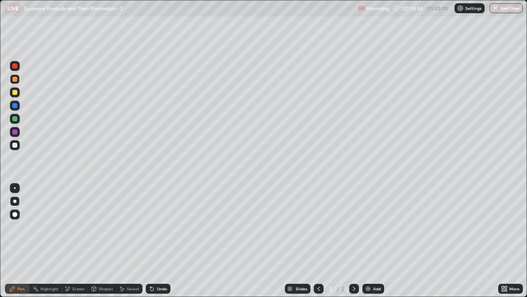
click at [22, 241] on div "Pen" at bounding box center [20, 288] width 7 height 4
click at [77, 241] on div "Eraser" at bounding box center [78, 288] width 12 height 4
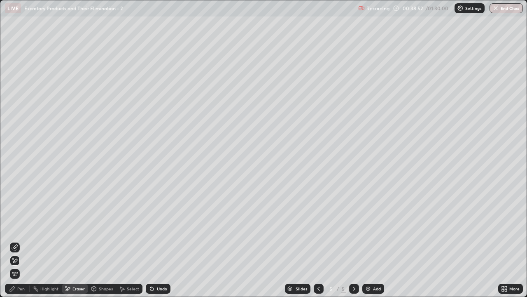
click at [16, 241] on icon at bounding box center [15, 247] width 7 height 7
click at [21, 241] on div "Pen" at bounding box center [20, 288] width 7 height 4
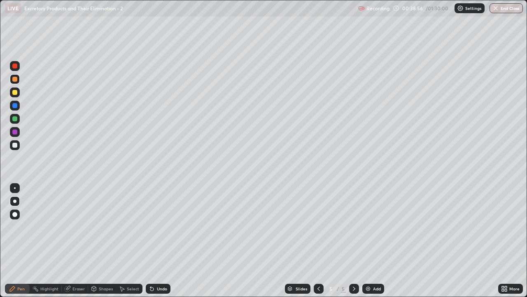
click at [16, 80] on div at bounding box center [14, 79] width 5 height 5
click at [76, 241] on div "Eraser" at bounding box center [78, 288] width 12 height 4
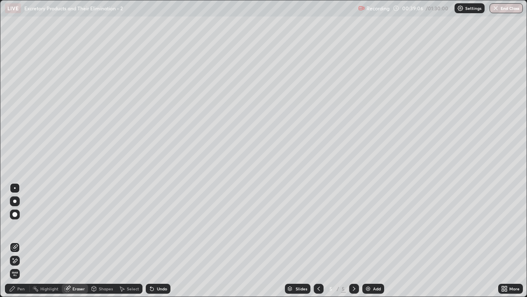
click at [17, 241] on icon at bounding box center [15, 260] width 5 height 4
click at [22, 241] on div "Pen" at bounding box center [20, 288] width 7 height 4
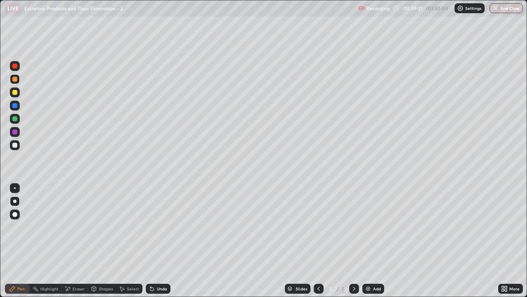
click at [78, 241] on div "Eraser" at bounding box center [78, 288] width 12 height 4
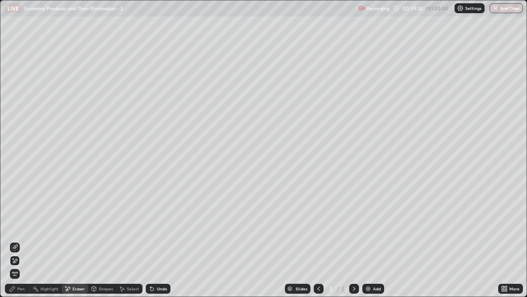
click at [16, 241] on icon at bounding box center [15, 247] width 7 height 7
click at [22, 241] on div "Pen" at bounding box center [20, 288] width 7 height 4
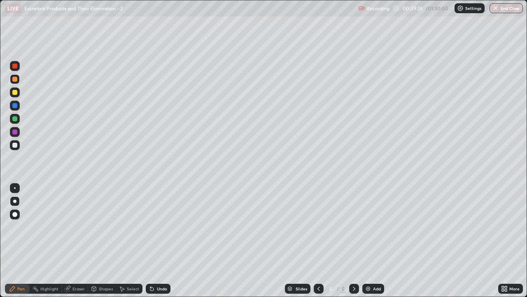
click at [22, 241] on div "Pen" at bounding box center [20, 288] width 7 height 4
click at [75, 241] on div "Eraser" at bounding box center [75, 288] width 26 height 10
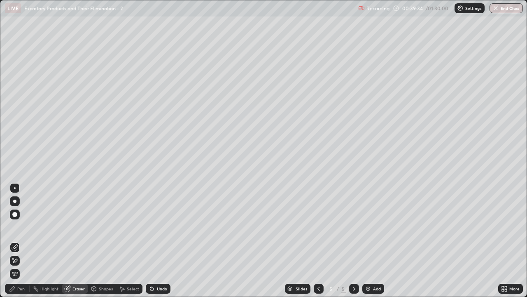
click at [17, 241] on icon at bounding box center [15, 260] width 5 height 4
click at [19, 241] on div "Pen" at bounding box center [20, 288] width 7 height 4
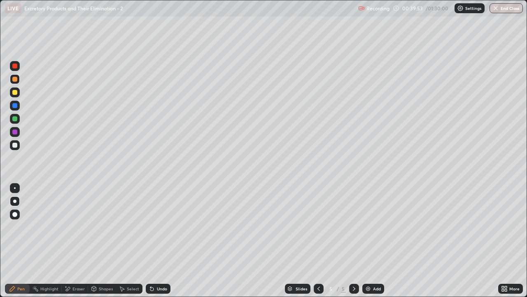
click at [15, 145] on div at bounding box center [14, 144] width 5 height 5
click at [16, 241] on div "Pen" at bounding box center [17, 288] width 25 height 10
click at [16, 147] on div at bounding box center [14, 144] width 5 height 5
click at [16, 94] on div at bounding box center [14, 92] width 5 height 5
click at [100, 241] on div "Shapes" at bounding box center [106, 288] width 14 height 4
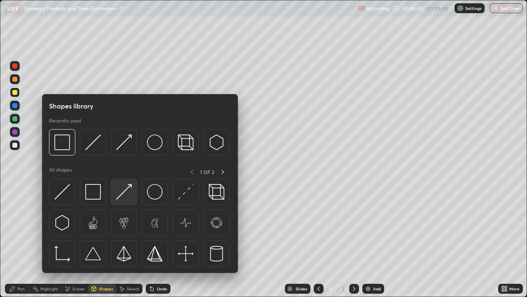
click at [124, 194] on img at bounding box center [124, 192] width 16 height 16
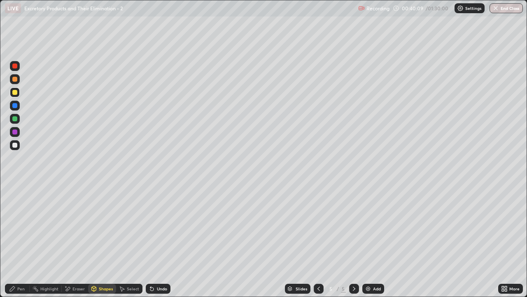
click at [23, 241] on div "Pen" at bounding box center [20, 288] width 7 height 4
click at [103, 241] on div "Shapes" at bounding box center [106, 288] width 14 height 4
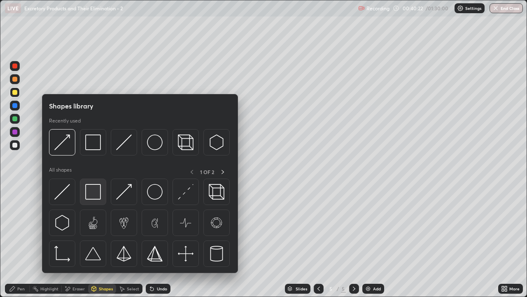
click at [94, 194] on img at bounding box center [93, 192] width 16 height 16
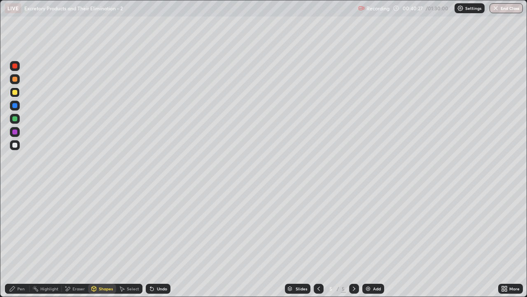
click at [77, 241] on div "Eraser" at bounding box center [78, 288] width 12 height 4
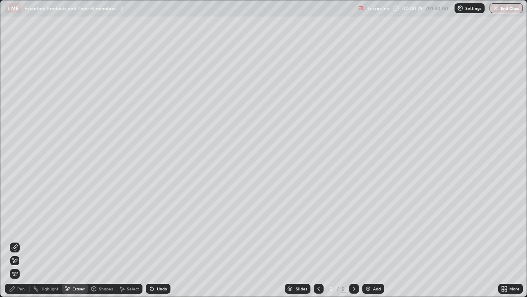
click at [24, 241] on div "Pen" at bounding box center [17, 288] width 25 height 10
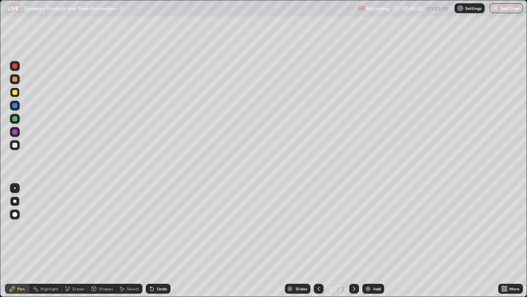
click at [14, 145] on div at bounding box center [14, 144] width 5 height 5
click at [104, 241] on div "Shapes" at bounding box center [102, 288] width 28 height 10
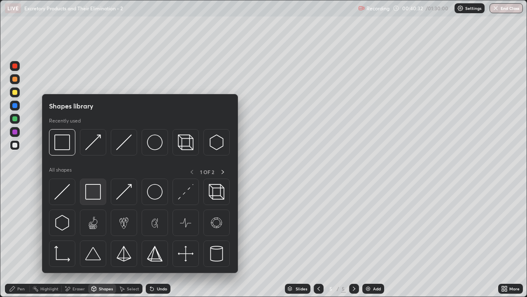
click at [96, 194] on img at bounding box center [93, 192] width 16 height 16
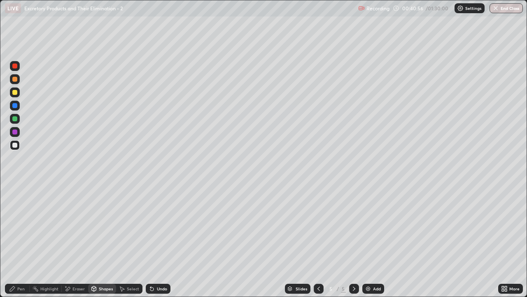
click at [15, 93] on div at bounding box center [14, 92] width 5 height 5
click at [26, 241] on div "Pen" at bounding box center [17, 288] width 25 height 10
click at [54, 241] on div "Highlight" at bounding box center [49, 288] width 18 height 4
click at [78, 241] on div "Eraser" at bounding box center [78, 288] width 12 height 4
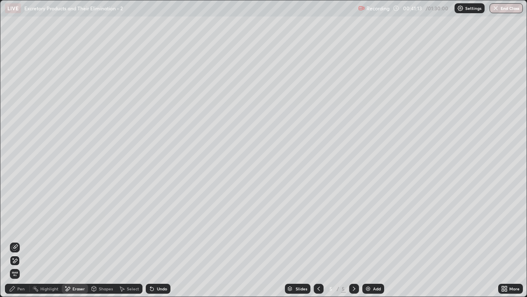
click at [23, 241] on div "Pen" at bounding box center [20, 288] width 7 height 4
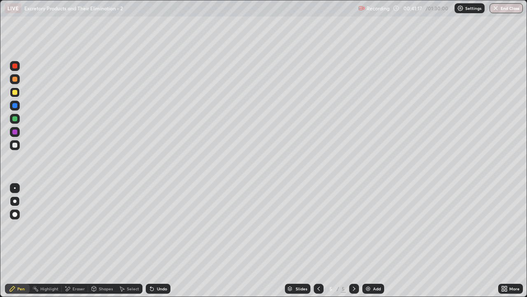
click at [77, 241] on div "Eraser" at bounding box center [78, 288] width 12 height 4
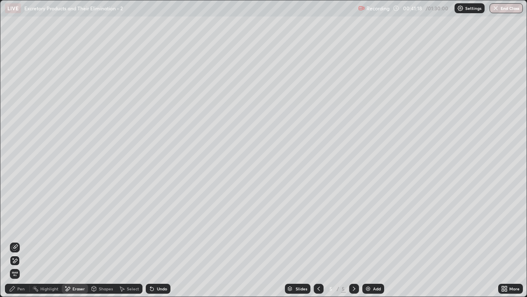
click at [16, 241] on icon at bounding box center [15, 246] width 5 height 4
click at [21, 241] on div "Pen" at bounding box center [20, 288] width 7 height 4
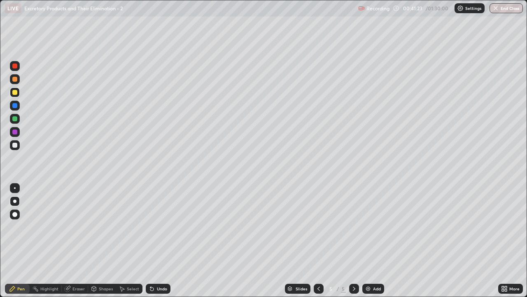
click at [16, 91] on div at bounding box center [14, 92] width 5 height 5
click at [79, 241] on div "Eraser" at bounding box center [78, 288] width 12 height 4
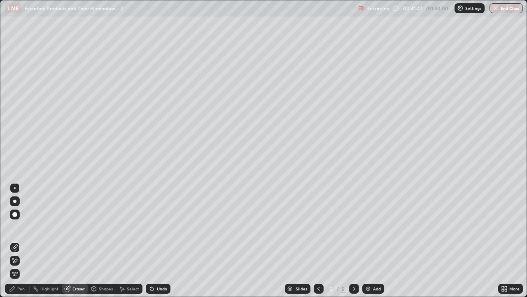
click at [18, 241] on icon at bounding box center [15, 247] width 7 height 7
click at [25, 241] on div "Pen" at bounding box center [17, 288] width 25 height 10
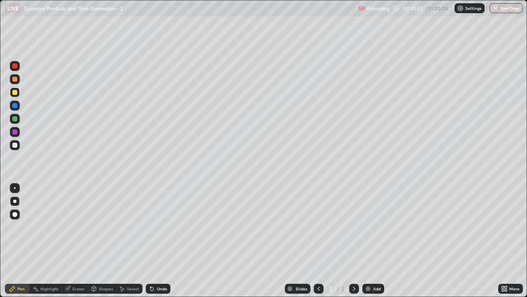
click at [16, 80] on div at bounding box center [14, 79] width 5 height 5
click at [16, 145] on div at bounding box center [14, 144] width 5 height 5
click at [24, 241] on div "Pen" at bounding box center [17, 288] width 25 height 10
click at [18, 93] on div at bounding box center [15, 92] width 10 height 10
click at [99, 241] on div "Shapes" at bounding box center [106, 288] width 14 height 4
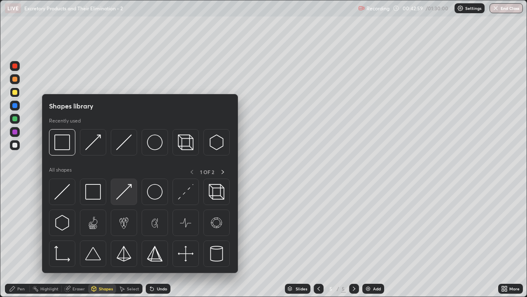
click at [123, 195] on img at bounding box center [124, 192] width 16 height 16
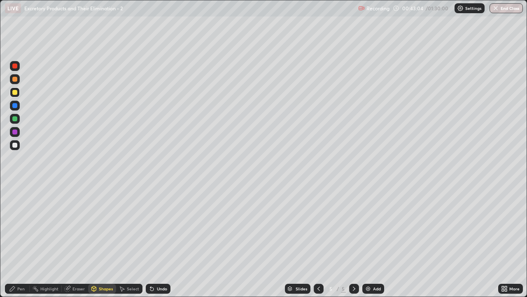
click at [76, 241] on div "Eraser" at bounding box center [78, 288] width 12 height 4
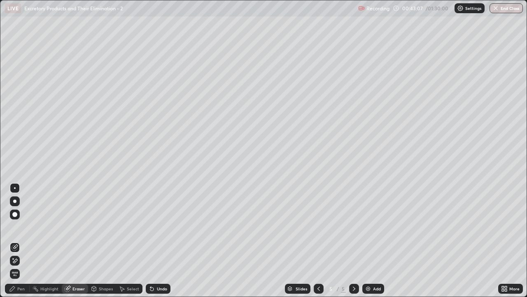
click at [79, 241] on div "Eraser" at bounding box center [78, 288] width 12 height 4
click at [16, 241] on icon at bounding box center [15, 260] width 7 height 7
click at [19, 241] on div "Pen" at bounding box center [20, 288] width 7 height 4
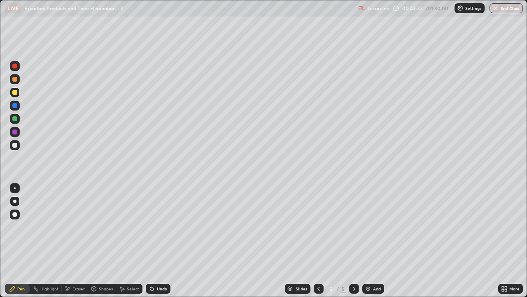
click at [72, 241] on div "Eraser" at bounding box center [75, 288] width 26 height 10
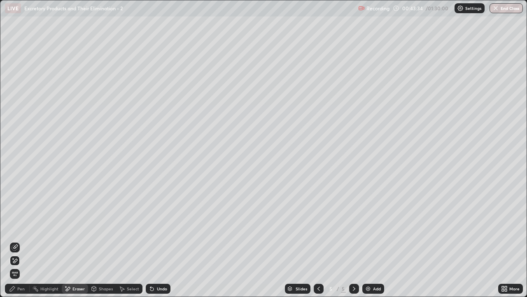
click at [20, 241] on div "Pen" at bounding box center [20, 288] width 7 height 4
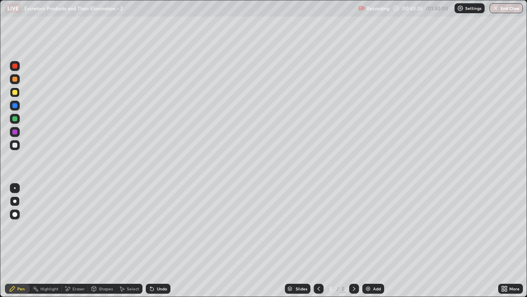
click at [82, 241] on div "Eraser" at bounding box center [75, 288] width 26 height 10
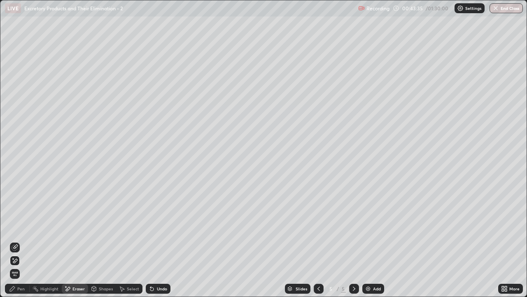
click at [101, 241] on div "Shapes" at bounding box center [102, 288] width 28 height 10
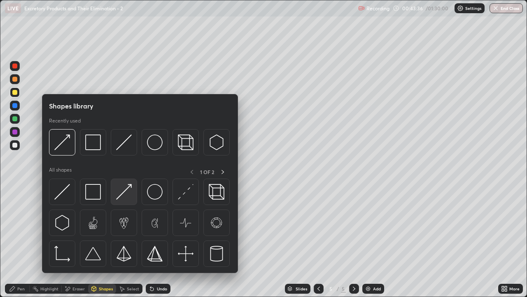
click at [124, 196] on img at bounding box center [124, 192] width 16 height 16
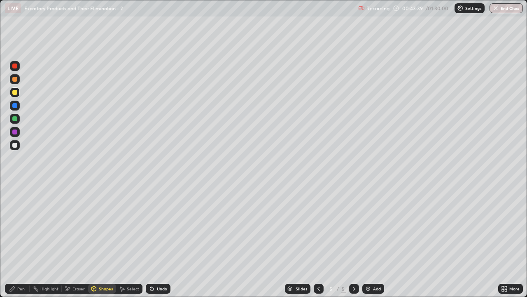
click at [19, 241] on div "Pen" at bounding box center [17, 288] width 25 height 10
click at [15, 146] on div at bounding box center [14, 144] width 5 height 5
click at [101, 241] on div "Shapes" at bounding box center [106, 288] width 14 height 4
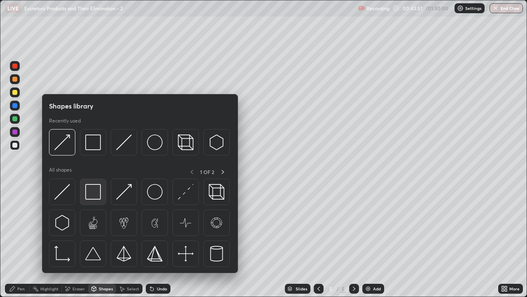
click at [92, 192] on img at bounding box center [93, 192] width 16 height 16
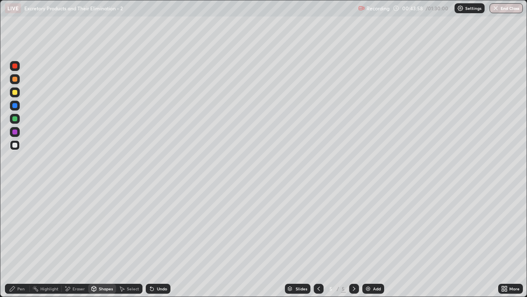
click at [76, 241] on div "Eraser" at bounding box center [78, 288] width 12 height 4
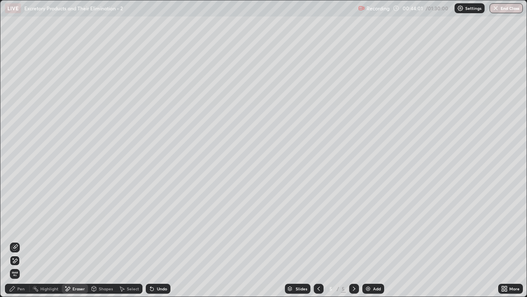
click at [14, 241] on icon at bounding box center [13, 258] width 1 height 1
click at [149, 241] on icon at bounding box center [152, 288] width 7 height 7
click at [14, 241] on icon at bounding box center [15, 247] width 7 height 7
click at [20, 241] on div "Pen" at bounding box center [20, 288] width 7 height 4
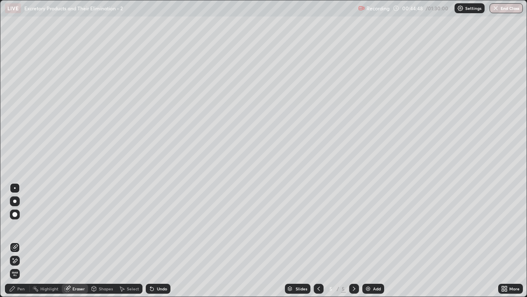
click at [17, 241] on div "Pen" at bounding box center [20, 288] width 7 height 4
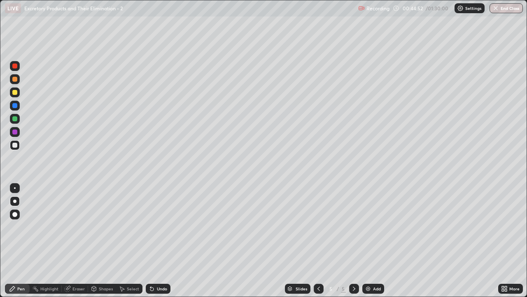
click at [14, 119] on div at bounding box center [14, 118] width 5 height 5
click at [15, 106] on div at bounding box center [14, 105] width 5 height 5
click at [103, 241] on div "Shapes" at bounding box center [106, 288] width 14 height 4
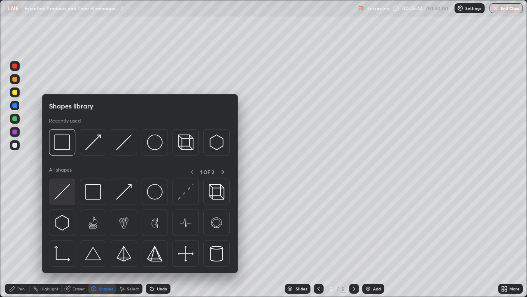
click at [65, 196] on img at bounding box center [62, 192] width 16 height 16
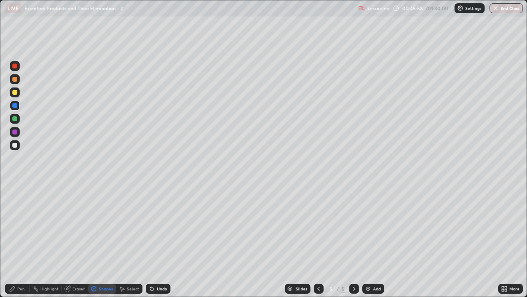
click at [318, 241] on icon at bounding box center [318, 288] width 7 height 7
click at [77, 241] on div "Eraser" at bounding box center [78, 288] width 12 height 4
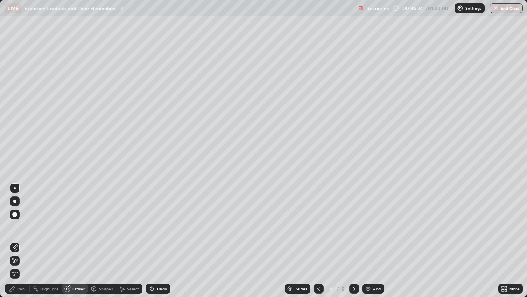
click at [354, 241] on icon at bounding box center [354, 288] width 7 height 7
click at [20, 241] on div "Pen" at bounding box center [17, 288] width 25 height 10
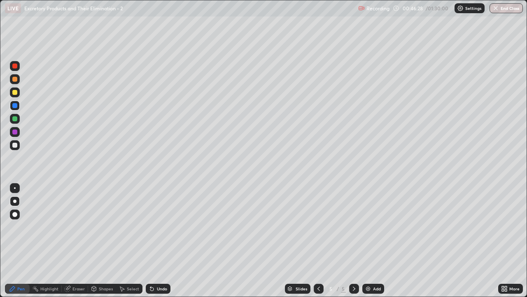
click at [16, 108] on div at bounding box center [15, 105] width 10 height 10
click at [105, 241] on div "Shapes" at bounding box center [106, 288] width 14 height 4
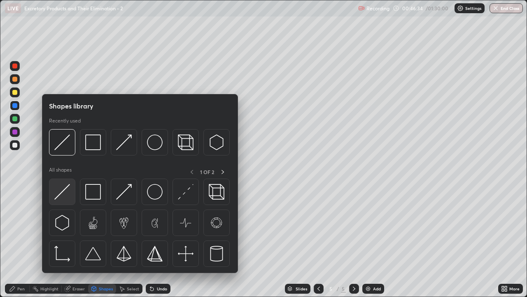
click at [70, 197] on div at bounding box center [62, 191] width 26 height 26
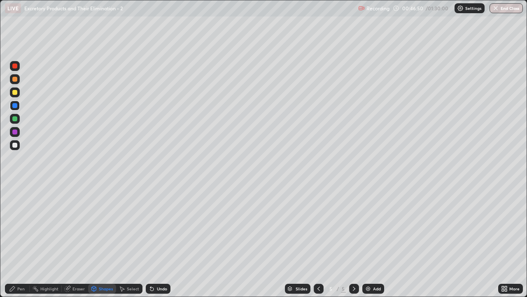
click at [17, 134] on div at bounding box center [15, 132] width 10 height 10
click at [20, 241] on div "Pen" at bounding box center [20, 288] width 7 height 4
click at [77, 241] on div "Eraser" at bounding box center [78, 288] width 12 height 4
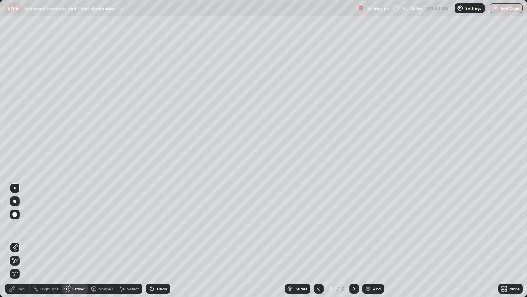
click at [17, 241] on icon at bounding box center [15, 246] width 5 height 4
click at [22, 241] on div "Pen" at bounding box center [20, 288] width 7 height 4
click at [21, 241] on div "Pen" at bounding box center [20, 288] width 7 height 4
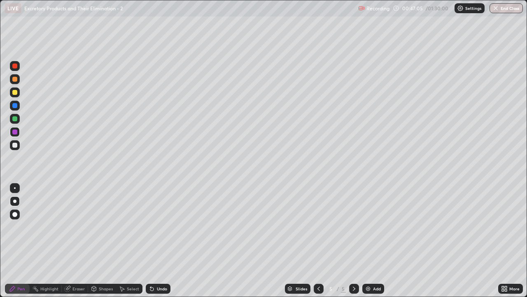
click at [103, 241] on div "Shapes" at bounding box center [106, 288] width 14 height 4
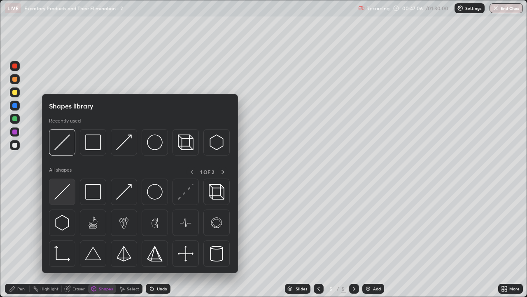
click at [67, 194] on img at bounding box center [62, 192] width 16 height 16
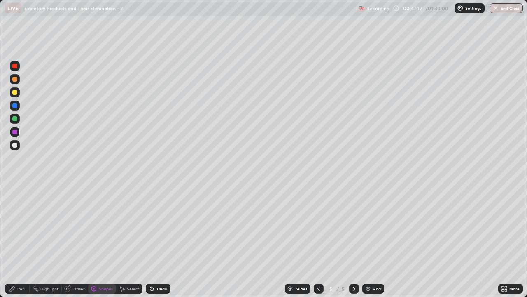
click at [22, 241] on div "Pen" at bounding box center [17, 288] width 25 height 10
click at [14, 120] on div at bounding box center [14, 118] width 5 height 5
click at [17, 188] on div at bounding box center [15, 188] width 10 height 10
click at [16, 107] on div at bounding box center [14, 105] width 5 height 5
click at [17, 133] on div at bounding box center [14, 131] width 5 height 5
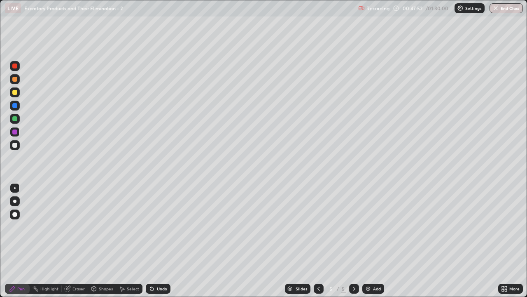
click at [16, 202] on div at bounding box center [14, 200] width 3 height 3
click at [103, 241] on div "Shapes" at bounding box center [106, 288] width 14 height 4
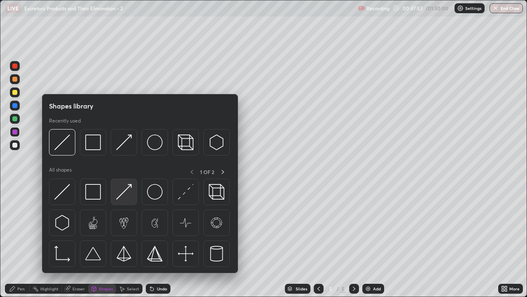
click at [125, 196] on img at bounding box center [124, 192] width 16 height 16
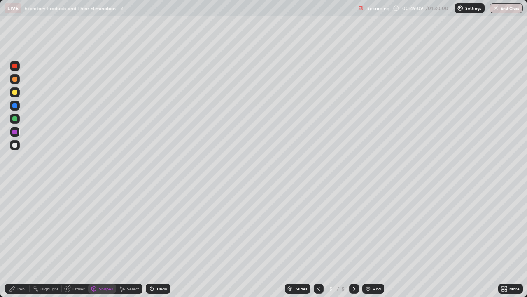
click at [14, 121] on div at bounding box center [15, 119] width 10 height 10
click at [99, 241] on div "Shapes" at bounding box center [106, 288] width 14 height 4
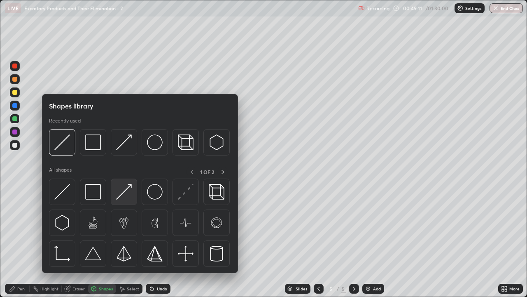
click at [126, 195] on img at bounding box center [124, 192] width 16 height 16
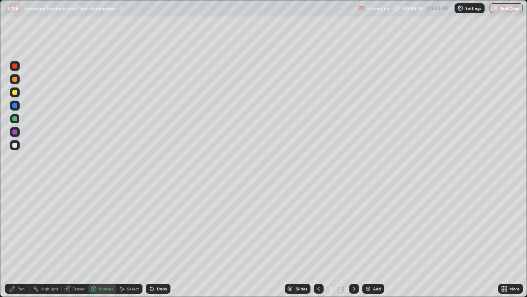
click at [21, 241] on div "Pen" at bounding box center [20, 288] width 7 height 4
click at [20, 241] on div "Pen" at bounding box center [20, 288] width 7 height 4
click at [16, 147] on div at bounding box center [14, 144] width 5 height 5
click at [102, 241] on div "Shapes" at bounding box center [106, 288] width 14 height 4
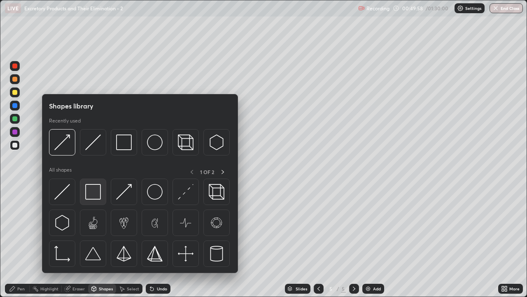
click at [91, 190] on img at bounding box center [93, 192] width 16 height 16
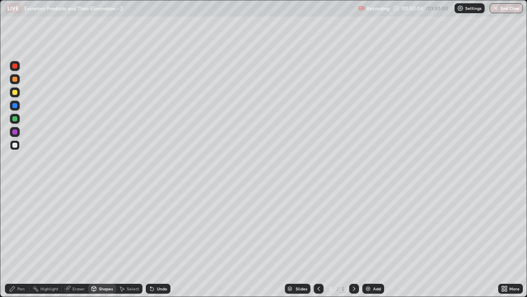
click at [18, 241] on div "Pen" at bounding box center [17, 288] width 25 height 10
click at [24, 146] on div "Erase all" at bounding box center [15, 148] width 20 height 264
click at [15, 81] on div at bounding box center [14, 79] width 5 height 5
click at [20, 241] on div "Pen" at bounding box center [20, 288] width 7 height 4
click at [14, 188] on div at bounding box center [15, 188] width 10 height 10
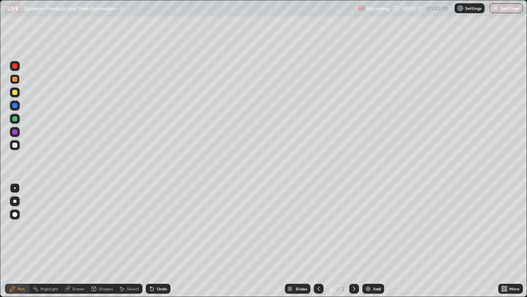
click at [15, 79] on div at bounding box center [14, 79] width 5 height 5
click at [15, 200] on div at bounding box center [14, 200] width 3 height 3
click at [16, 107] on div at bounding box center [14, 105] width 5 height 5
click at [25, 241] on div "Pen" at bounding box center [17, 288] width 25 height 10
click at [85, 241] on div "Eraser" at bounding box center [75, 288] width 26 height 10
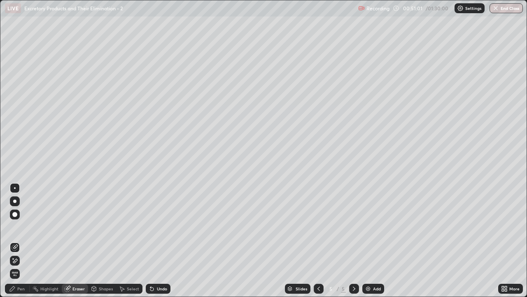
click at [105, 241] on div "Shapes" at bounding box center [106, 288] width 14 height 4
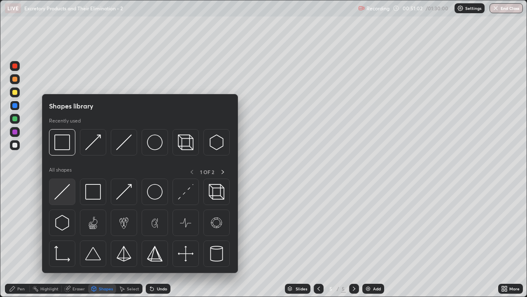
click at [70, 195] on div at bounding box center [62, 191] width 26 height 26
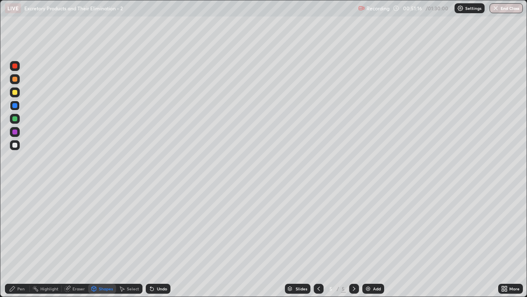
click at [14, 134] on div at bounding box center [14, 131] width 5 height 5
click at [24, 241] on div "Pen" at bounding box center [17, 288] width 25 height 10
click at [80, 241] on div "Eraser" at bounding box center [78, 288] width 12 height 4
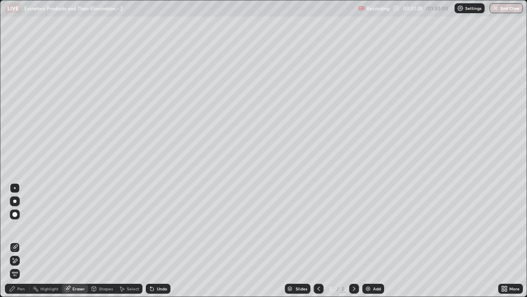
click at [108, 241] on div "Shapes" at bounding box center [106, 288] width 14 height 4
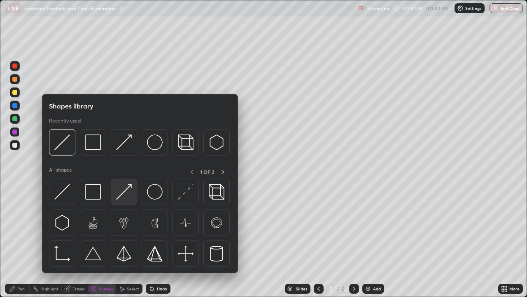
click at [127, 198] on img at bounding box center [124, 192] width 16 height 16
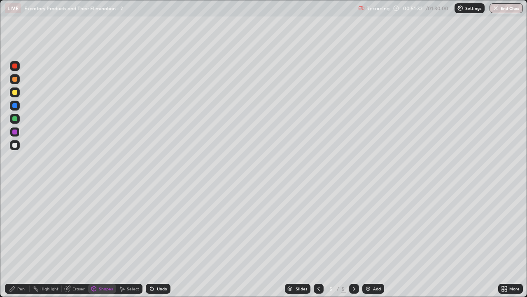
click at [21, 241] on div "Pen" at bounding box center [17, 288] width 25 height 10
click at [21, 241] on div "Pen" at bounding box center [20, 288] width 7 height 4
click at [14, 145] on div at bounding box center [14, 144] width 5 height 5
click at [106, 241] on div "Shapes" at bounding box center [106, 288] width 14 height 4
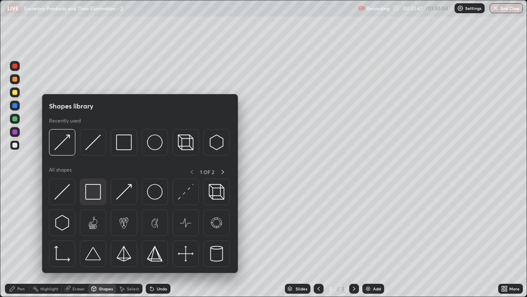
click at [96, 193] on img at bounding box center [93, 192] width 16 height 16
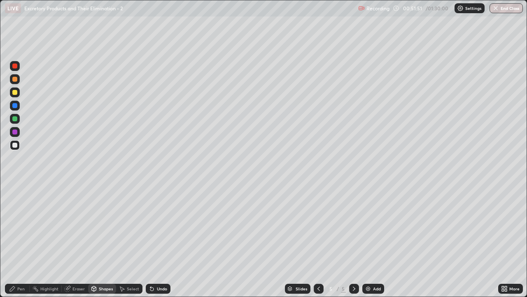
click at [79, 241] on div "Eraser" at bounding box center [78, 288] width 12 height 4
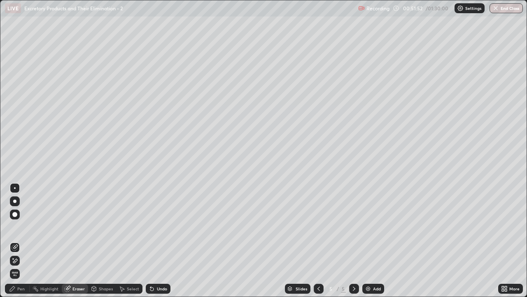
click at [16, 241] on icon at bounding box center [15, 260] width 7 height 7
click at [21, 241] on div "Pen" at bounding box center [17, 288] width 25 height 10
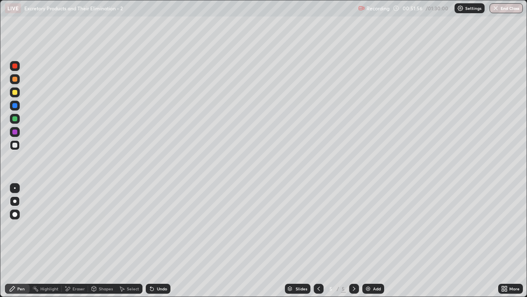
click at [19, 133] on div at bounding box center [15, 132] width 10 height 10
click at [16, 93] on div at bounding box center [14, 92] width 5 height 5
click at [103, 241] on div "Shapes" at bounding box center [106, 288] width 14 height 4
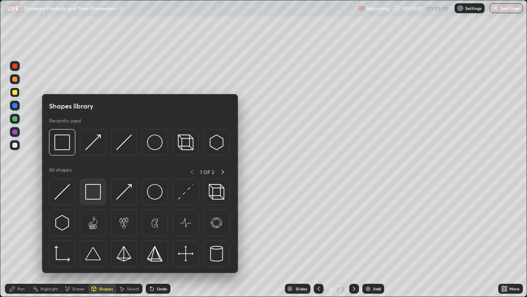
click at [93, 193] on img at bounding box center [93, 192] width 16 height 16
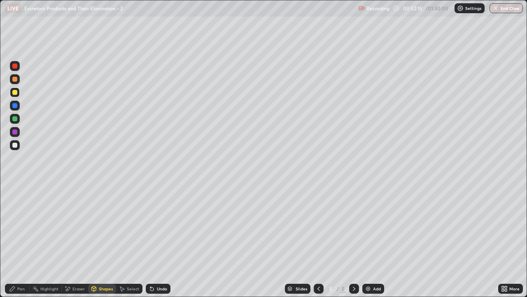
click at [79, 241] on div "Eraser" at bounding box center [78, 288] width 12 height 4
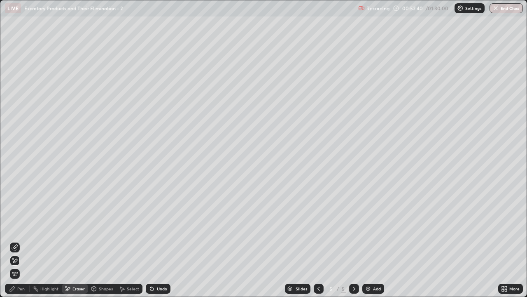
click at [21, 241] on div "Pen" at bounding box center [17, 288] width 25 height 10
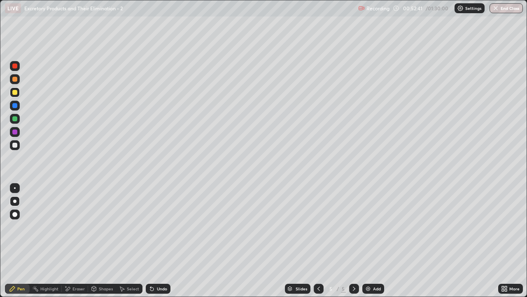
click at [105, 241] on div "Shapes" at bounding box center [106, 288] width 14 height 4
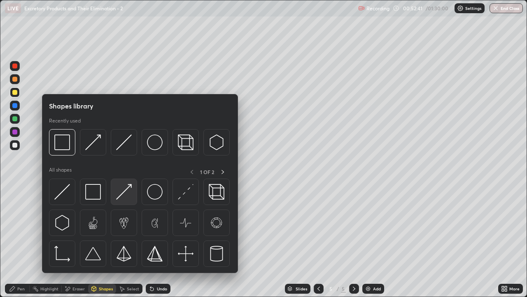
click at [128, 197] on img at bounding box center [124, 192] width 16 height 16
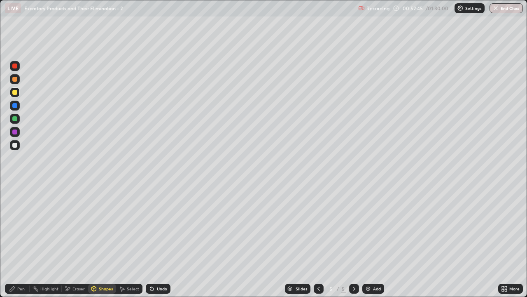
click at [77, 241] on div "Eraser" at bounding box center [78, 288] width 12 height 4
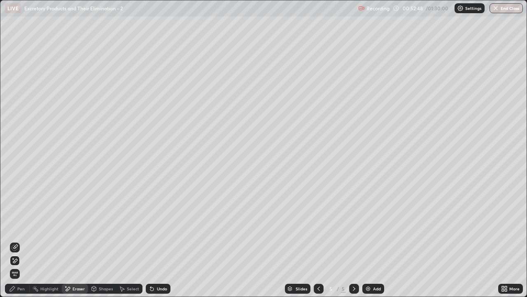
click at [21, 241] on div "Pen" at bounding box center [20, 288] width 7 height 4
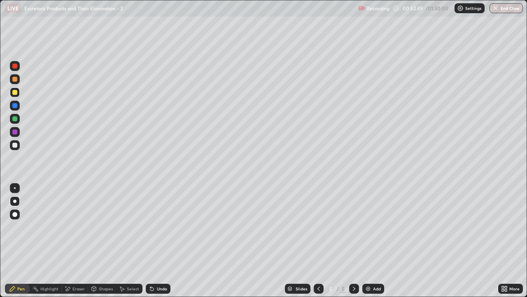
click at [16, 144] on div at bounding box center [14, 144] width 5 height 5
click at [106, 241] on div "Shapes" at bounding box center [102, 288] width 28 height 10
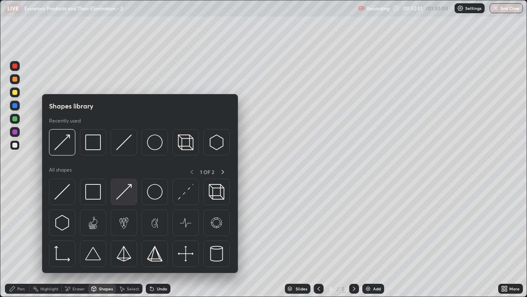
click at [131, 194] on img at bounding box center [124, 192] width 16 height 16
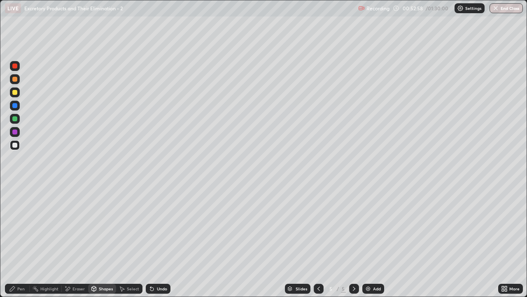
click at [19, 241] on div "Pen" at bounding box center [17, 288] width 25 height 10
click at [17, 94] on div at bounding box center [15, 92] width 10 height 10
click at [105, 241] on div "Shapes" at bounding box center [106, 288] width 14 height 4
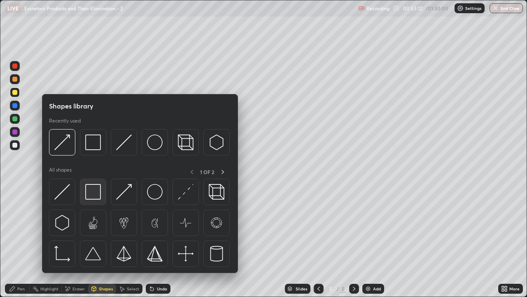
click at [95, 191] on img at bounding box center [93, 192] width 16 height 16
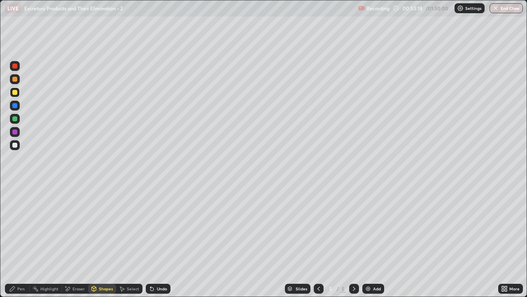
click at [18, 241] on div "Pen" at bounding box center [20, 288] width 7 height 4
click at [14, 145] on div at bounding box center [14, 144] width 5 height 5
click at [77, 241] on div "Eraser" at bounding box center [78, 288] width 12 height 4
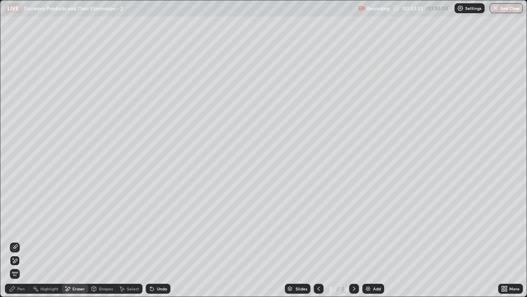
click at [18, 241] on icon at bounding box center [15, 260] width 7 height 7
click at [21, 241] on div "Pen" at bounding box center [20, 288] width 7 height 4
click at [25, 241] on div "Pen" at bounding box center [17, 288] width 25 height 10
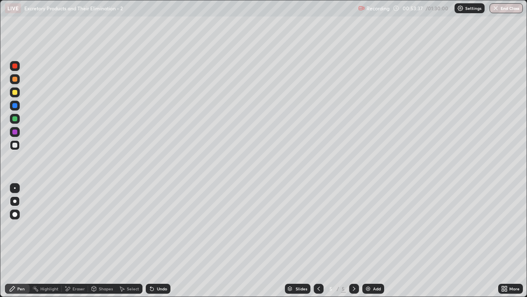
click at [14, 148] on div at bounding box center [15, 145] width 10 height 10
click at [15, 92] on div at bounding box center [14, 92] width 5 height 5
click at [16, 79] on div at bounding box center [14, 79] width 5 height 5
click at [109, 241] on div "Shapes" at bounding box center [106, 288] width 14 height 4
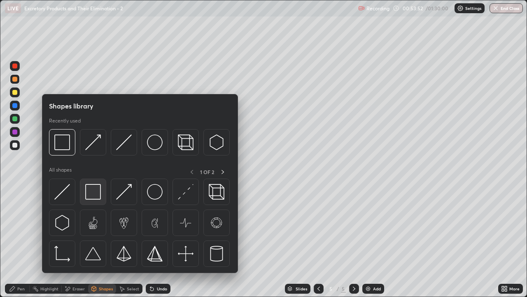
click at [97, 195] on img at bounding box center [93, 192] width 16 height 16
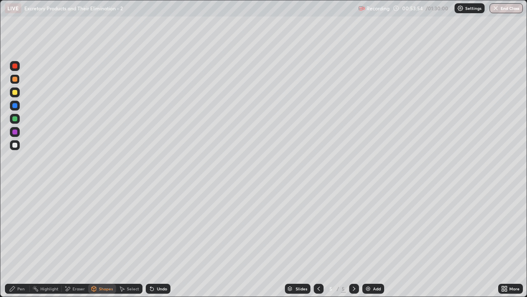
click at [101, 241] on div "Shapes" at bounding box center [106, 288] width 14 height 4
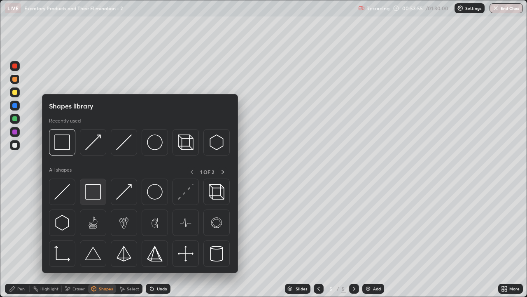
click at [96, 192] on img at bounding box center [93, 192] width 16 height 16
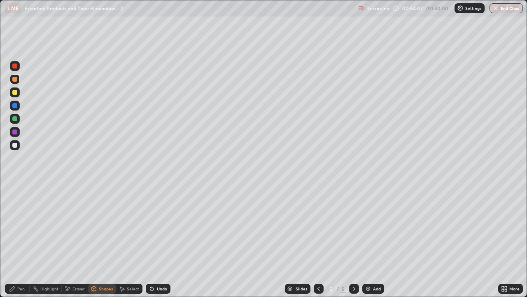
click at [79, 241] on div "Eraser" at bounding box center [78, 288] width 12 height 4
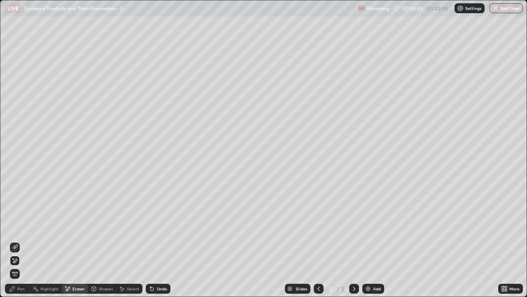
click at [106, 241] on div "Shapes" at bounding box center [106, 288] width 14 height 4
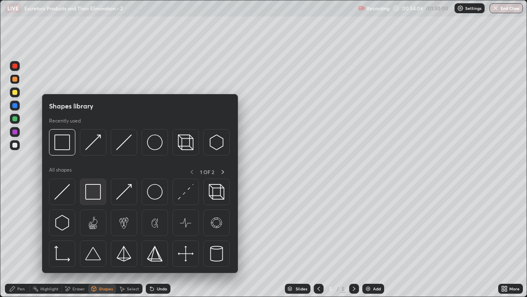
click at [97, 195] on img at bounding box center [93, 192] width 16 height 16
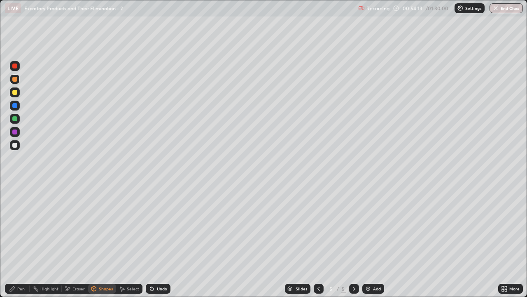
click at [18, 241] on div "Pen" at bounding box center [20, 288] width 7 height 4
click at [15, 147] on div at bounding box center [14, 144] width 5 height 5
click at [16, 79] on div at bounding box center [14, 79] width 5 height 5
click at [103, 241] on div "Shapes" at bounding box center [106, 288] width 14 height 4
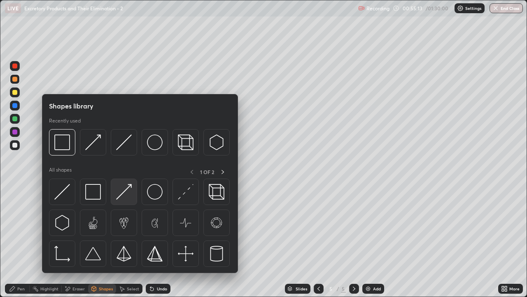
click at [124, 196] on img at bounding box center [124, 192] width 16 height 16
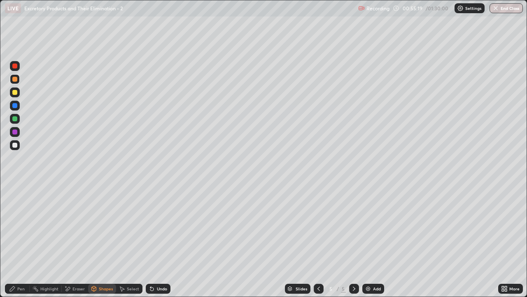
click at [16, 78] on div at bounding box center [14, 79] width 5 height 5
click at [21, 241] on div "Pen" at bounding box center [20, 288] width 7 height 4
click at [75, 241] on div "Eraser" at bounding box center [78, 288] width 12 height 4
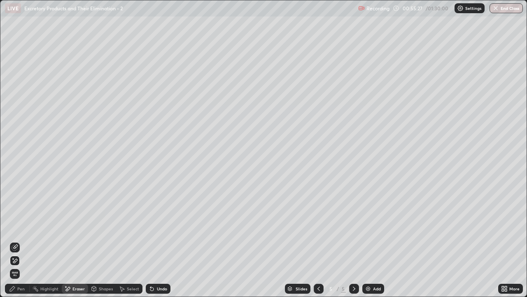
click at [21, 241] on div "Pen" at bounding box center [20, 288] width 7 height 4
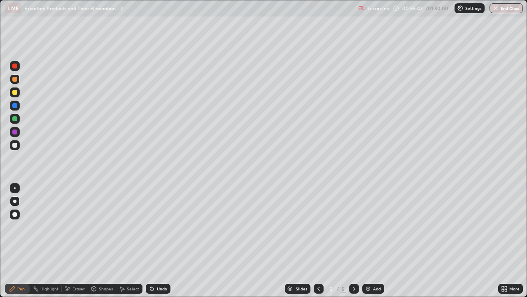
click at [17, 95] on div at bounding box center [15, 92] width 10 height 10
click at [101, 241] on div "Shapes" at bounding box center [106, 288] width 14 height 4
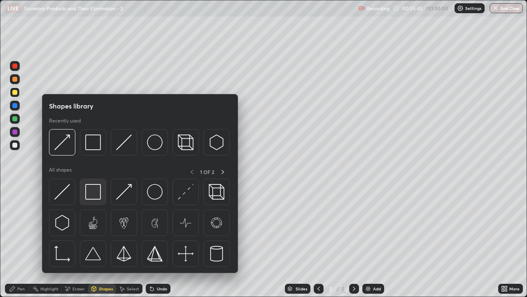
click at [93, 194] on img at bounding box center [93, 192] width 16 height 16
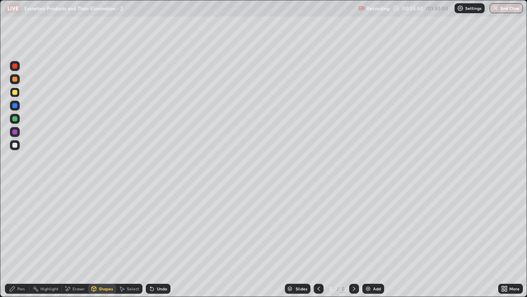
click at [19, 241] on div "Pen" at bounding box center [20, 288] width 7 height 4
click at [15, 144] on div at bounding box center [14, 144] width 5 height 5
click at [78, 241] on div "Eraser" at bounding box center [78, 288] width 12 height 4
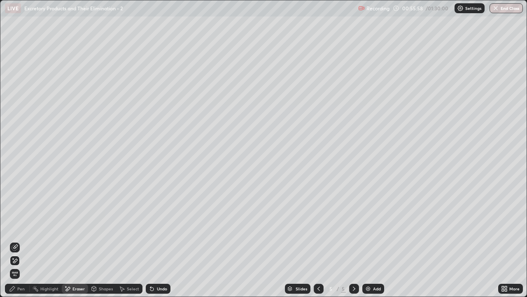
click at [17, 241] on div "Pen" at bounding box center [17, 288] width 25 height 10
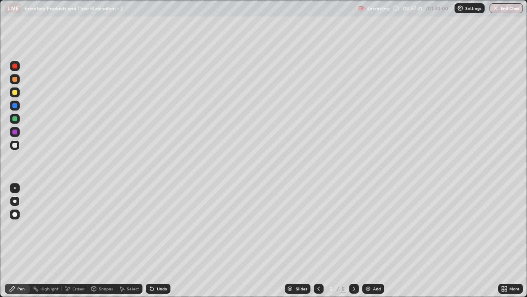
click at [13, 91] on div at bounding box center [14, 92] width 5 height 5
click at [104, 241] on div "Shapes" at bounding box center [102, 288] width 28 height 10
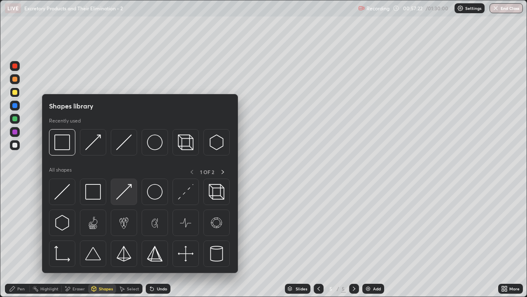
click at [122, 198] on img at bounding box center [124, 192] width 16 height 16
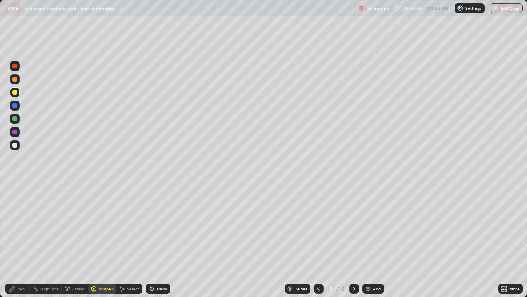
click at [19, 241] on div "Pen" at bounding box center [20, 288] width 7 height 4
click at [14, 82] on div at bounding box center [15, 79] width 10 height 10
click at [103, 241] on div "Shapes" at bounding box center [106, 288] width 14 height 4
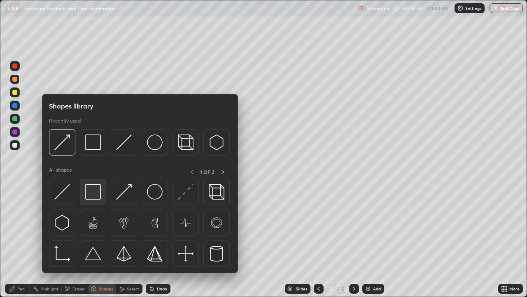
click at [95, 193] on img at bounding box center [93, 192] width 16 height 16
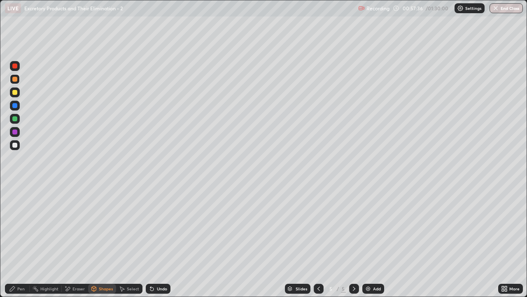
click at [16, 94] on div at bounding box center [15, 92] width 10 height 10
click at [22, 241] on div "Pen" at bounding box center [20, 288] width 7 height 4
click at [15, 145] on div at bounding box center [14, 144] width 5 height 5
click at [102, 241] on div "Shapes" at bounding box center [106, 288] width 14 height 4
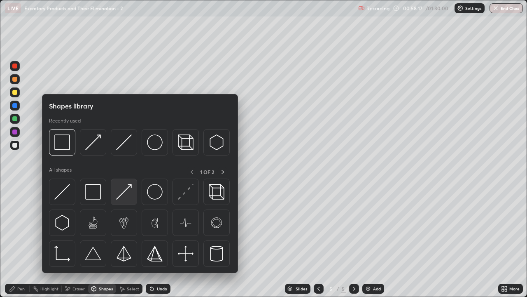
click at [124, 196] on img at bounding box center [124, 192] width 16 height 16
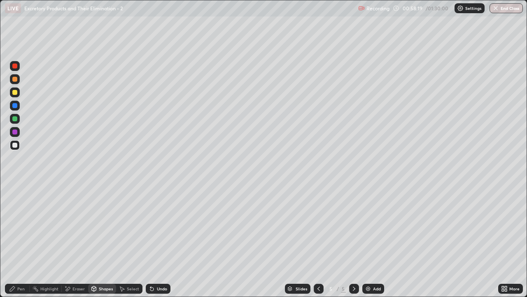
click at [21, 241] on div "Pen" at bounding box center [20, 288] width 7 height 4
click at [19, 241] on div "Pen" at bounding box center [20, 288] width 7 height 4
click at [103, 241] on div "Shapes" at bounding box center [102, 288] width 28 height 10
click at [26, 241] on div "Pen" at bounding box center [17, 288] width 25 height 10
click at [102, 241] on div "Shapes" at bounding box center [106, 288] width 14 height 4
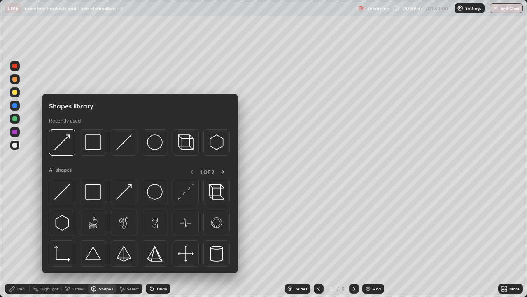
click at [77, 241] on div "Eraser" at bounding box center [78, 288] width 12 height 4
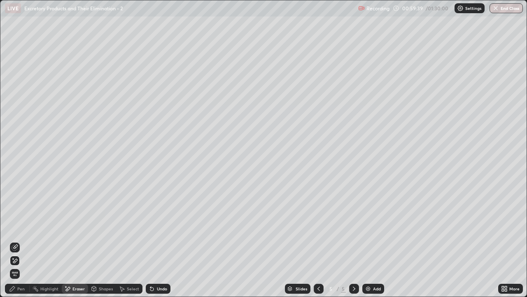
click at [20, 241] on div "Pen" at bounding box center [20, 288] width 7 height 4
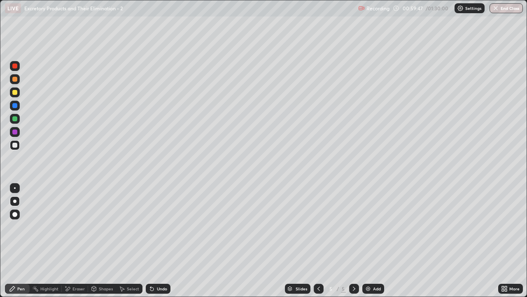
click at [16, 93] on div at bounding box center [14, 92] width 5 height 5
click at [102, 241] on div "Shapes" at bounding box center [106, 288] width 14 height 4
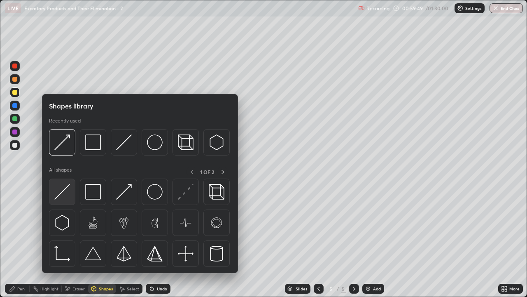
click at [66, 197] on img at bounding box center [62, 192] width 16 height 16
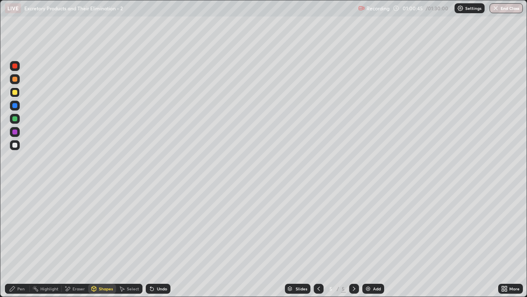
click at [318, 241] on icon at bounding box center [318, 288] width 7 height 7
click at [354, 241] on icon at bounding box center [354, 288] width 7 height 7
click at [21, 241] on div "Pen" at bounding box center [20, 288] width 7 height 4
click at [17, 80] on div at bounding box center [14, 79] width 5 height 5
click at [77, 241] on div "Eraser" at bounding box center [78, 288] width 12 height 4
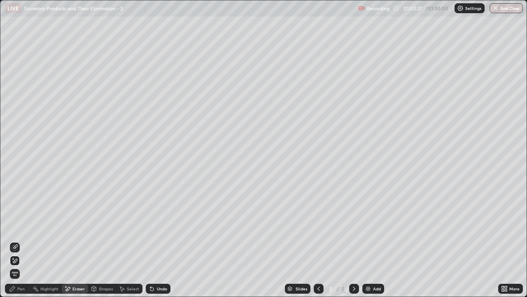
click at [23, 241] on div "Pen" at bounding box center [20, 288] width 7 height 4
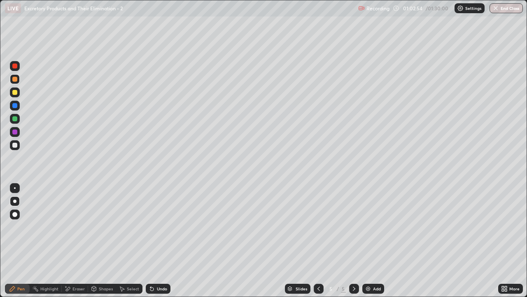
click at [16, 94] on div at bounding box center [14, 92] width 5 height 5
click at [107, 241] on div "Shapes" at bounding box center [106, 288] width 14 height 4
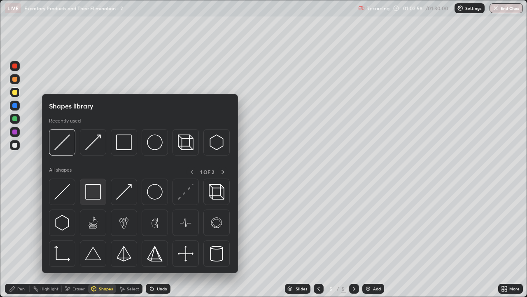
click at [98, 193] on img at bounding box center [93, 192] width 16 height 16
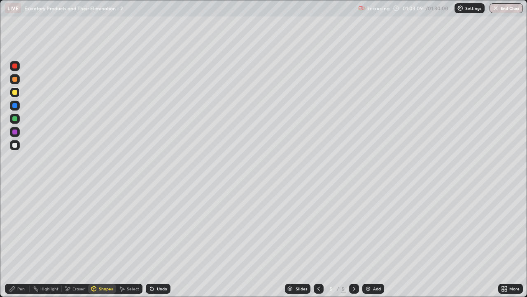
click at [105, 241] on div "Shapes" at bounding box center [106, 288] width 14 height 4
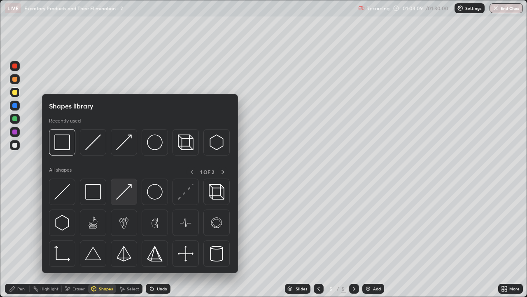
click at [128, 196] on img at bounding box center [124, 192] width 16 height 16
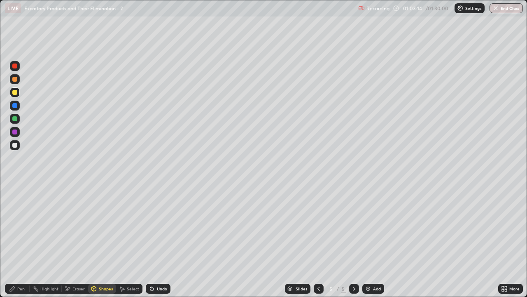
click at [24, 241] on div "Pen" at bounding box center [20, 288] width 7 height 4
click at [15, 145] on div at bounding box center [14, 144] width 5 height 5
click at [103, 241] on div "Shapes" at bounding box center [102, 288] width 28 height 10
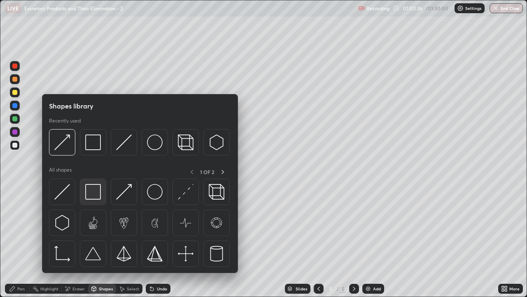
click at [92, 193] on img at bounding box center [93, 192] width 16 height 16
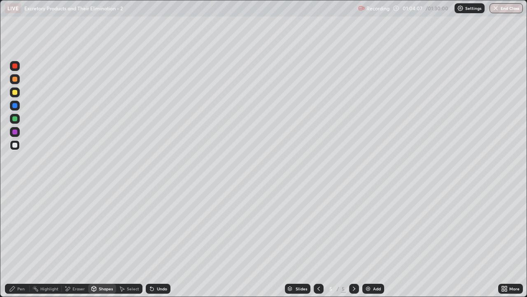
click at [19, 241] on div "Pen" at bounding box center [20, 288] width 7 height 4
click at [14, 82] on div at bounding box center [15, 79] width 10 height 10
click at [77, 241] on div "Eraser" at bounding box center [78, 288] width 12 height 4
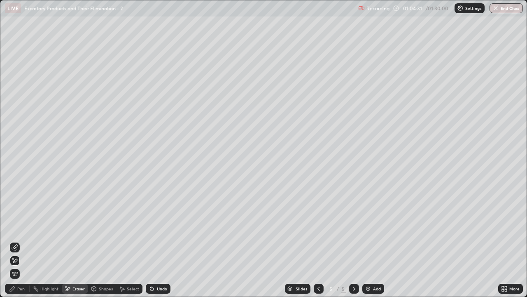
click at [152, 241] on icon at bounding box center [151, 288] width 3 height 3
click at [75, 241] on div "Eraser" at bounding box center [78, 288] width 12 height 4
click at [19, 241] on div "Pen" at bounding box center [20, 288] width 7 height 4
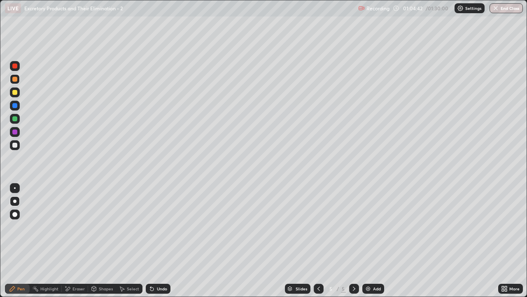
click at [15, 79] on div at bounding box center [14, 79] width 5 height 5
click at [17, 82] on div at bounding box center [15, 79] width 10 height 10
click at [109, 241] on div "Shapes" at bounding box center [106, 288] width 14 height 4
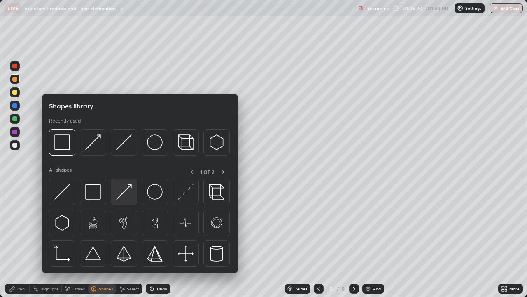
click at [129, 194] on img at bounding box center [124, 192] width 16 height 16
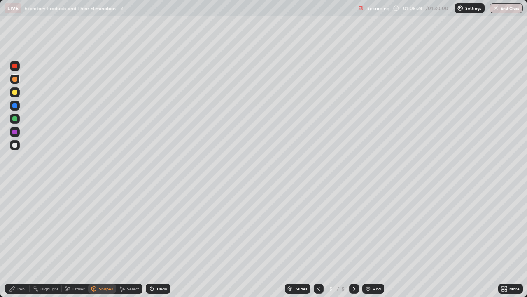
click at [19, 241] on div "Pen" at bounding box center [20, 288] width 7 height 4
click at [15, 144] on div at bounding box center [14, 144] width 5 height 5
click at [103, 241] on div "Shapes" at bounding box center [106, 288] width 14 height 4
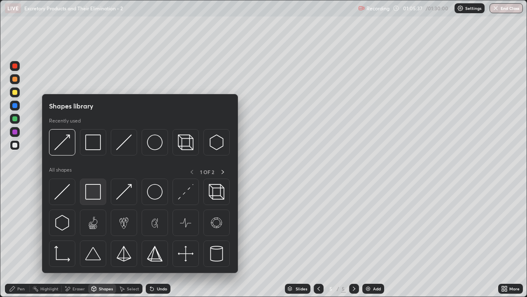
click at [95, 194] on img at bounding box center [93, 192] width 16 height 16
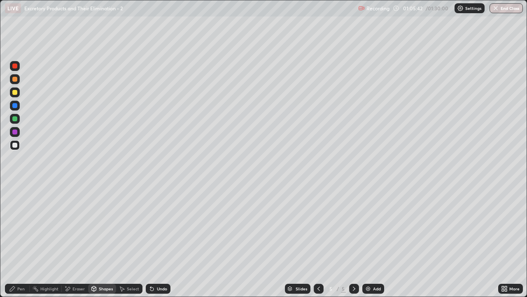
click at [78, 241] on div "Eraser" at bounding box center [78, 288] width 12 height 4
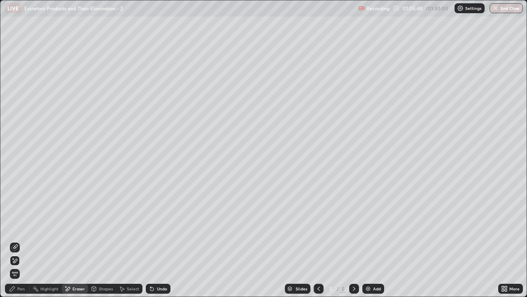
click at [22, 241] on div "Pen" at bounding box center [20, 288] width 7 height 4
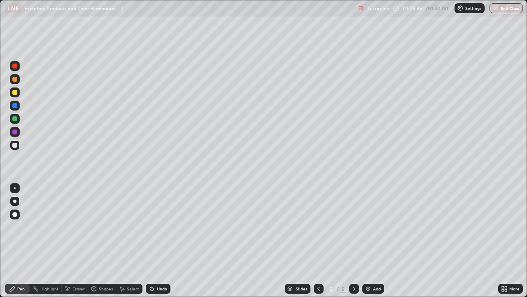
click at [15, 79] on div at bounding box center [14, 79] width 5 height 5
click at [107, 241] on div "Shapes" at bounding box center [106, 288] width 14 height 4
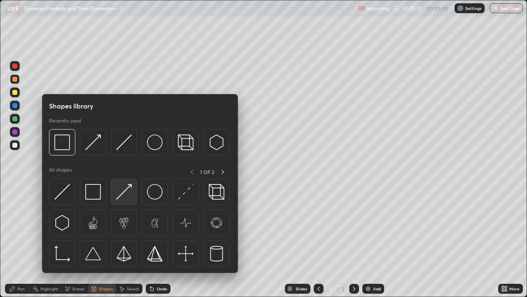
click at [128, 196] on img at bounding box center [124, 192] width 16 height 16
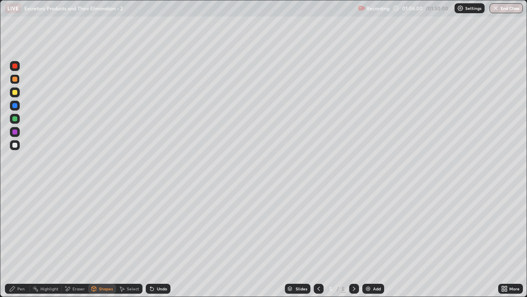
click at [18, 241] on div "Pen" at bounding box center [20, 288] width 7 height 4
click at [16, 146] on div at bounding box center [14, 144] width 5 height 5
click at [103, 241] on div "Shapes" at bounding box center [106, 288] width 14 height 4
click at [80, 241] on div "Eraser" at bounding box center [78, 288] width 12 height 4
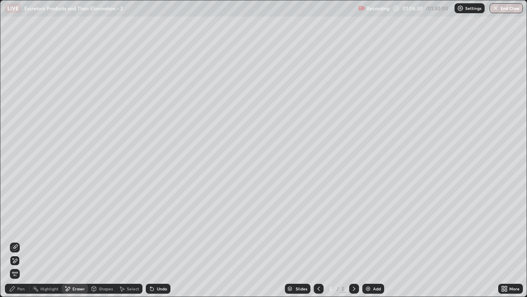
click at [104, 241] on div "Shapes" at bounding box center [106, 288] width 14 height 4
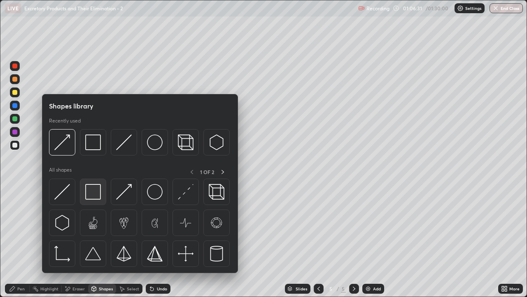
click at [98, 193] on img at bounding box center [93, 192] width 16 height 16
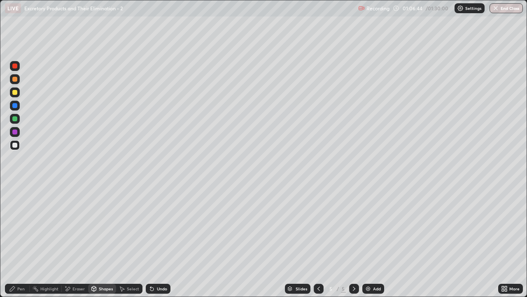
click at [80, 241] on div "Eraser" at bounding box center [78, 288] width 12 height 4
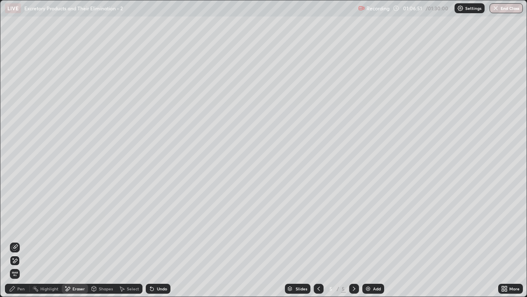
click at [76, 241] on div "Eraser" at bounding box center [78, 288] width 12 height 4
click at [23, 241] on div "Pen" at bounding box center [20, 288] width 7 height 4
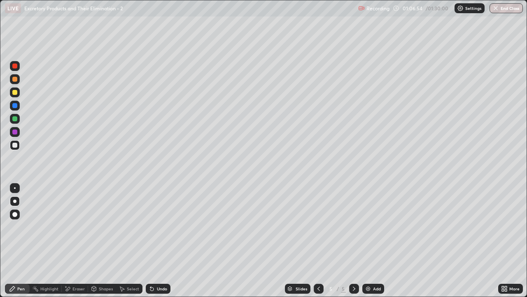
click at [77, 241] on div "Eraser" at bounding box center [78, 288] width 12 height 4
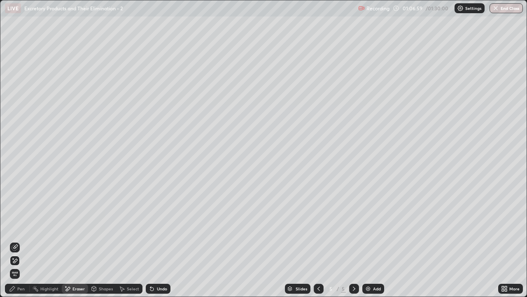
click at [21, 241] on div "Pen" at bounding box center [20, 288] width 7 height 4
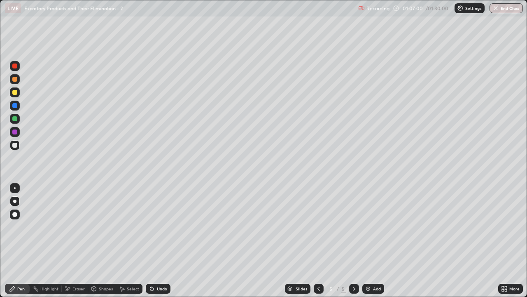
click at [16, 80] on div at bounding box center [14, 79] width 5 height 5
click at [17, 241] on div "Pen" at bounding box center [17, 288] width 25 height 10
click at [12, 92] on div at bounding box center [14, 92] width 5 height 5
click at [20, 241] on div "Pen" at bounding box center [20, 288] width 7 height 4
click at [18, 121] on div at bounding box center [15, 119] width 10 height 10
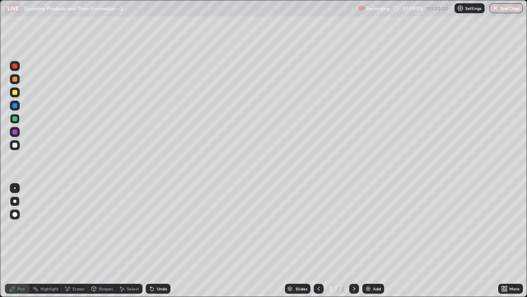
click at [19, 106] on div at bounding box center [15, 105] width 10 height 10
click at [26, 241] on div "Pen" at bounding box center [17, 288] width 25 height 10
click at [104, 241] on div "Shapes" at bounding box center [106, 288] width 14 height 4
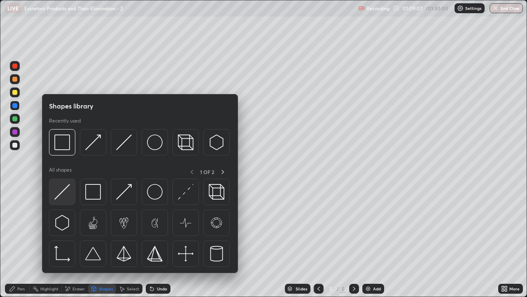
click at [68, 195] on img at bounding box center [62, 192] width 16 height 16
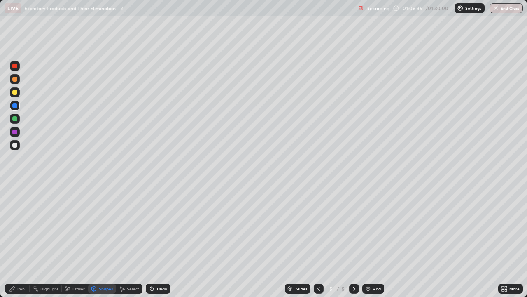
click at [18, 132] on div at bounding box center [15, 132] width 10 height 10
click at [28, 241] on div "Pen" at bounding box center [17, 288] width 25 height 10
click at [103, 241] on div "Shapes" at bounding box center [106, 288] width 14 height 4
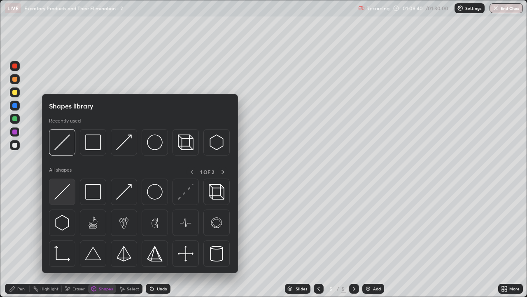
click at [65, 199] on img at bounding box center [62, 192] width 16 height 16
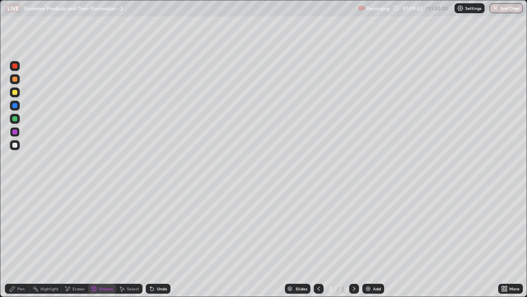
click at [18, 241] on div "Pen" at bounding box center [20, 288] width 7 height 4
click at [317, 241] on icon at bounding box center [318, 288] width 7 height 7
click at [352, 241] on icon at bounding box center [354, 288] width 7 height 7
click at [502, 241] on icon at bounding box center [503, 287] width 2 height 2
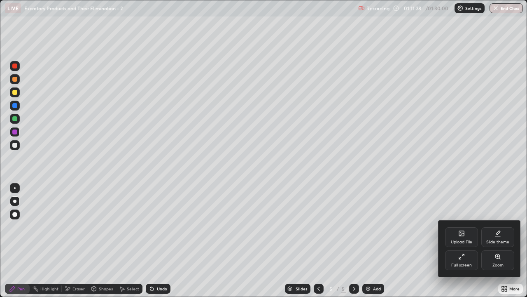
click at [493, 241] on div "Zoom" at bounding box center [497, 260] width 33 height 20
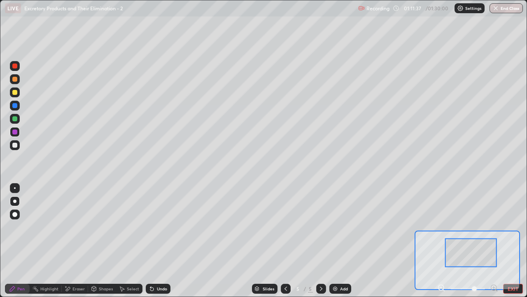
click at [493, 241] on icon at bounding box center [494, 287] width 2 height 0
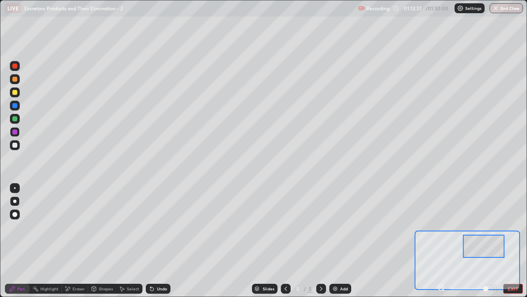
click at [441, 241] on icon at bounding box center [441, 287] width 2 height 0
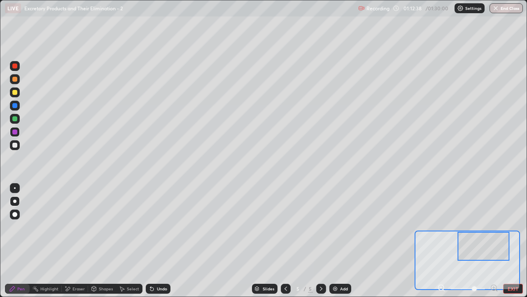
click at [441, 241] on icon at bounding box center [441, 287] width 2 height 0
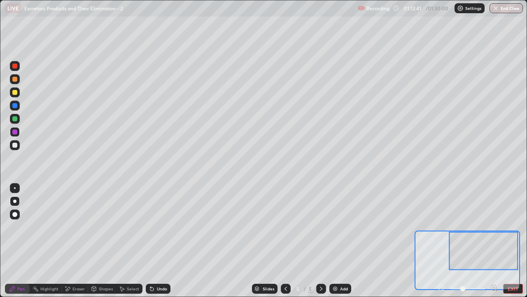
click at [442, 241] on div at bounding box center [467, 288] width 61 height 10
click at [440, 241] on div at bounding box center [467, 288] width 61 height 10
click at [442, 241] on div at bounding box center [467, 288] width 61 height 10
click at [514, 241] on button "EXIT" at bounding box center [513, 288] width 20 height 10
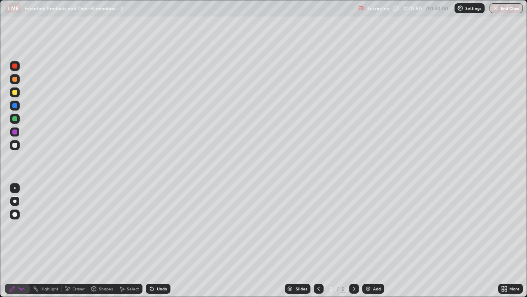
click at [14, 94] on div at bounding box center [14, 92] width 5 height 5
click at [19, 241] on div "Pen" at bounding box center [20, 288] width 7 height 4
click at [76, 241] on div "Eraser" at bounding box center [78, 288] width 12 height 4
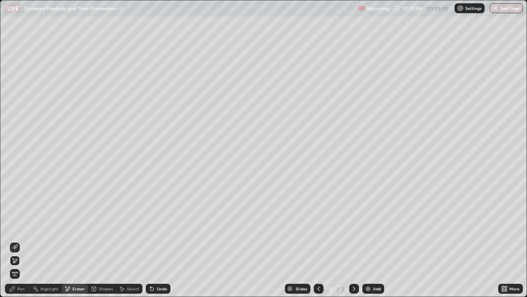
click at [103, 241] on div "Shapes" at bounding box center [106, 288] width 14 height 4
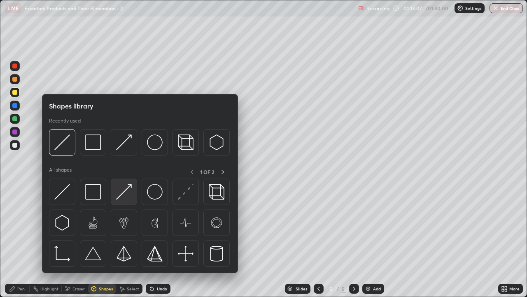
click at [128, 196] on img at bounding box center [124, 192] width 16 height 16
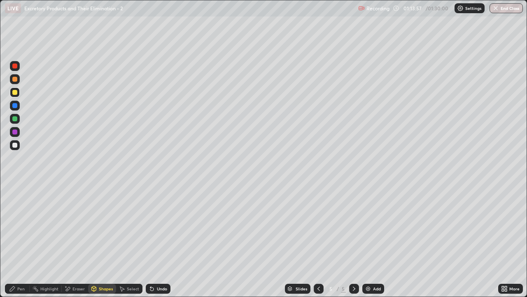
click at [15, 107] on div at bounding box center [14, 105] width 5 height 5
click at [23, 241] on div "Pen" at bounding box center [20, 288] width 7 height 4
click at [15, 132] on div at bounding box center [14, 131] width 5 height 5
click at [81, 241] on div "Eraser" at bounding box center [78, 288] width 12 height 4
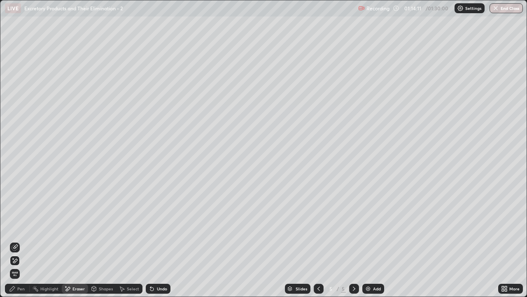
click at [102, 241] on div "Shapes" at bounding box center [106, 288] width 14 height 4
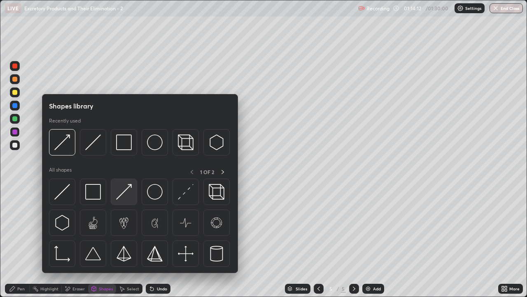
click at [128, 196] on img at bounding box center [124, 192] width 16 height 16
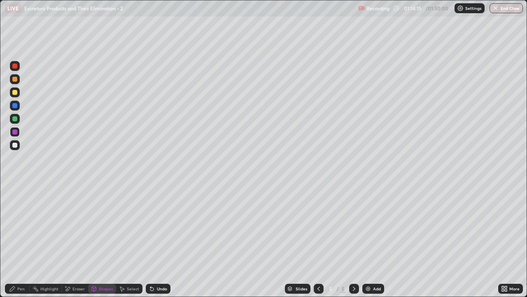
click at [23, 241] on div "Pen" at bounding box center [20, 288] width 7 height 4
click at [424, 16] on div "Recording 01:14:24 / 01:30:00 Settings End Class" at bounding box center [440, 8] width 165 height 16
click at [19, 94] on div at bounding box center [15, 92] width 10 height 10
click at [21, 241] on div "Pen" at bounding box center [20, 288] width 7 height 4
click at [15, 146] on div at bounding box center [14, 144] width 5 height 5
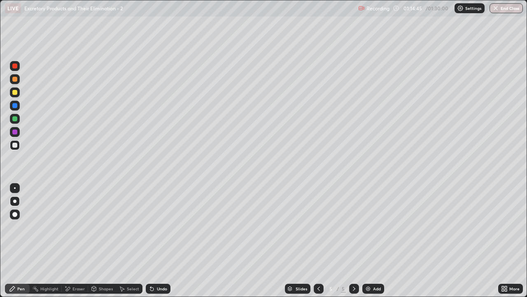
click at [106, 241] on div "Shapes" at bounding box center [106, 288] width 14 height 4
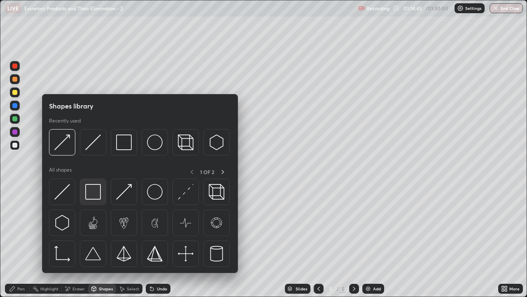
click at [98, 194] on img at bounding box center [93, 192] width 16 height 16
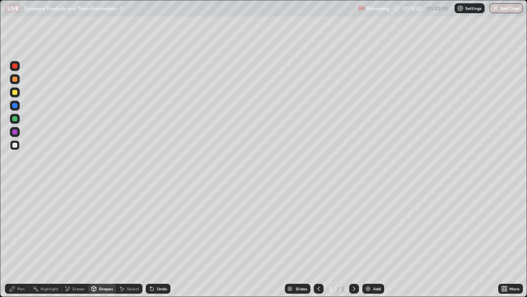
click at [19, 241] on div "Pen" at bounding box center [20, 288] width 7 height 4
click at [15, 93] on div at bounding box center [14, 92] width 5 height 5
click at [16, 145] on div at bounding box center [14, 144] width 5 height 5
click at [17, 241] on div "Pen" at bounding box center [20, 288] width 7 height 4
click at [79, 241] on div "Eraser" at bounding box center [78, 288] width 12 height 4
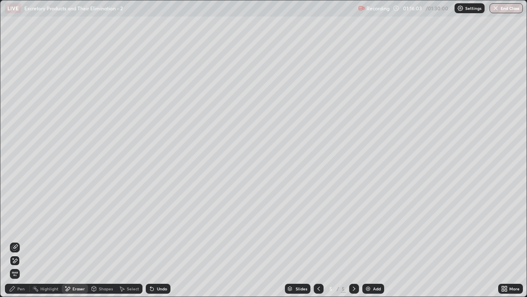
click at [21, 241] on div "Pen" at bounding box center [20, 288] width 7 height 4
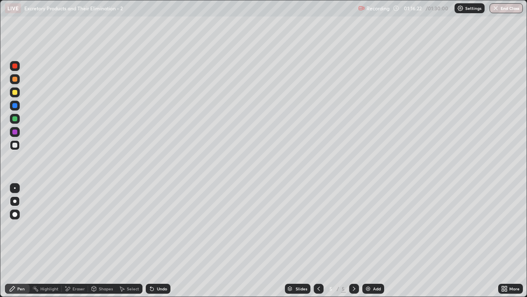
click at [15, 79] on div at bounding box center [14, 79] width 5 height 5
click at [21, 241] on div "Pen" at bounding box center [20, 288] width 7 height 4
click at [15, 93] on div at bounding box center [14, 92] width 5 height 5
click at [19, 148] on div at bounding box center [15, 145] width 10 height 10
click at [103, 241] on div "Shapes" at bounding box center [106, 288] width 14 height 4
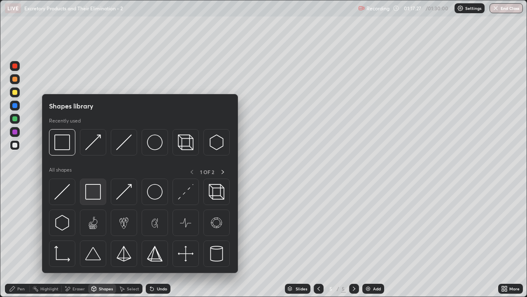
click at [95, 195] on img at bounding box center [93, 192] width 16 height 16
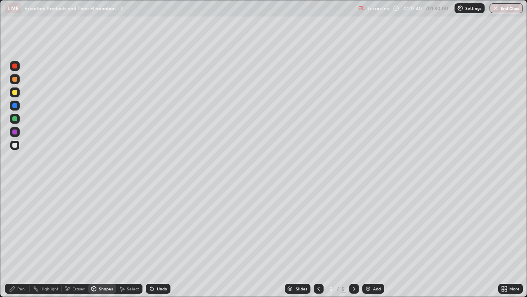
click at [77, 241] on div "Eraser" at bounding box center [78, 288] width 12 height 4
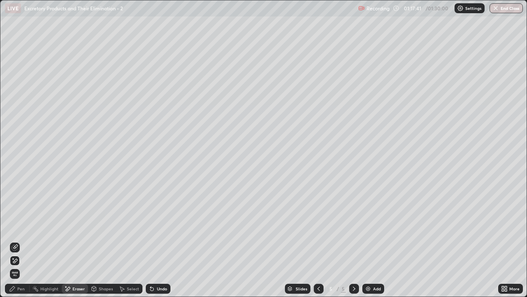
click at [16, 241] on icon at bounding box center [15, 247] width 7 height 7
click at [20, 241] on div "Pen" at bounding box center [20, 288] width 7 height 4
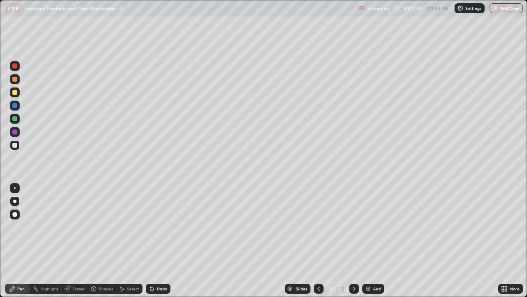
click at [15, 80] on div at bounding box center [14, 79] width 5 height 5
click at [15, 147] on div at bounding box center [14, 144] width 5 height 5
click at [77, 241] on div "Eraser" at bounding box center [78, 288] width 12 height 4
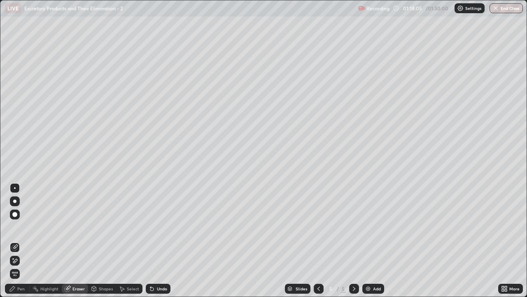
click at [25, 241] on div "Pen" at bounding box center [17, 288] width 25 height 10
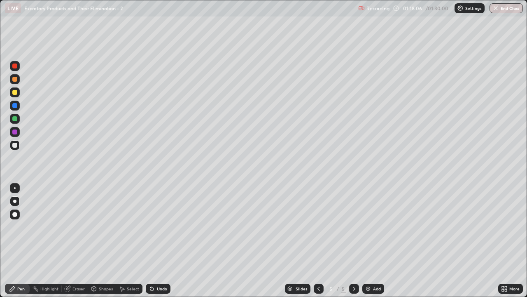
click at [15, 79] on div at bounding box center [14, 79] width 5 height 5
click at [318, 241] on icon at bounding box center [318, 288] width 7 height 7
click at [350, 241] on div at bounding box center [354, 288] width 10 height 10
click at [318, 241] on icon at bounding box center [318, 288] width 7 height 7
click at [319, 241] on icon at bounding box center [318, 288] width 7 height 7
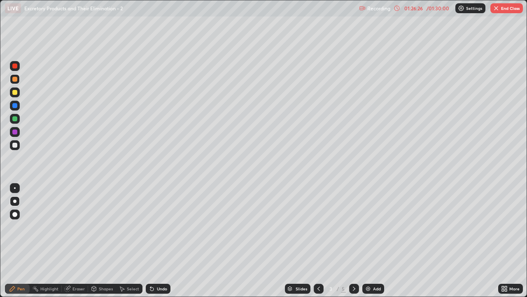
click at [353, 241] on icon at bounding box center [354, 288] width 7 height 7
click at [354, 241] on icon at bounding box center [354, 288] width 7 height 7
click at [498, 11] on img "button" at bounding box center [496, 8] width 7 height 7
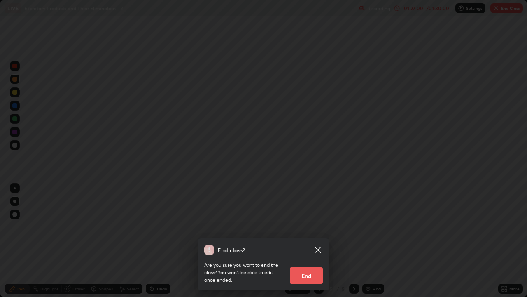
click at [312, 241] on button "End" at bounding box center [306, 275] width 33 height 16
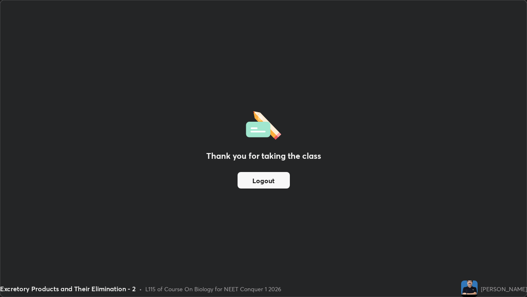
click at [266, 184] on button "Logout" at bounding box center [264, 180] width 52 height 16
